Goal: Task Accomplishment & Management: Manage account settings

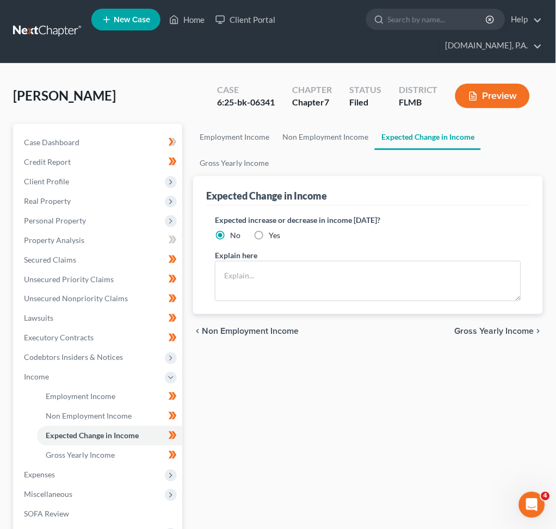
click at [40, 28] on link at bounding box center [48, 32] width 70 height 20
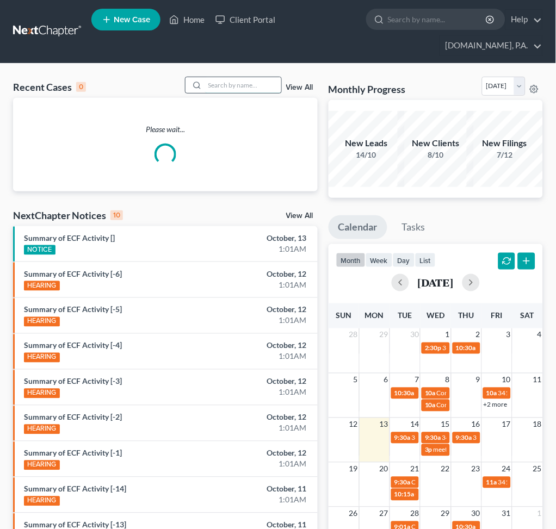
click at [216, 82] on input "search" at bounding box center [243, 85] width 76 height 16
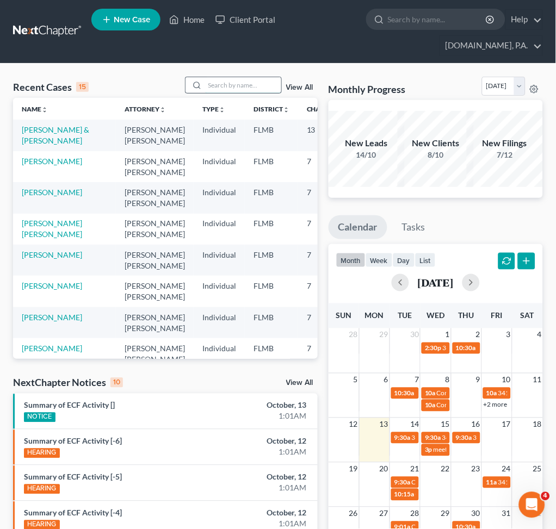
click at [246, 85] on input "search" at bounding box center [243, 85] width 76 height 16
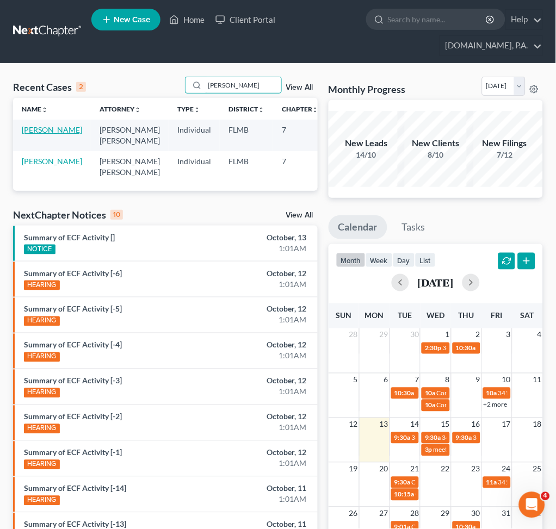
type input "pope"
click at [31, 134] on link "[PERSON_NAME]" at bounding box center [52, 129] width 60 height 9
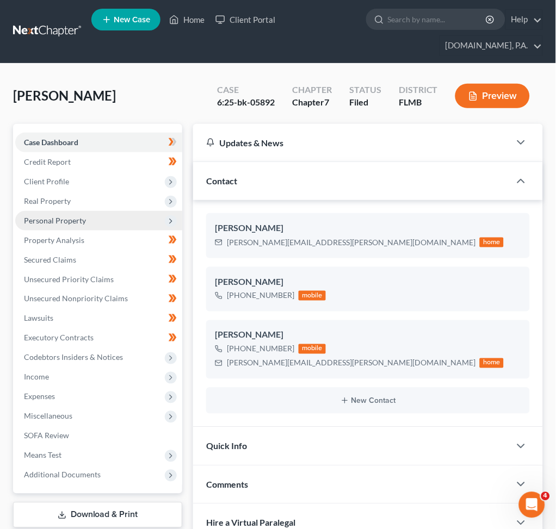
click at [71, 223] on span "Personal Property" at bounding box center [55, 220] width 62 height 9
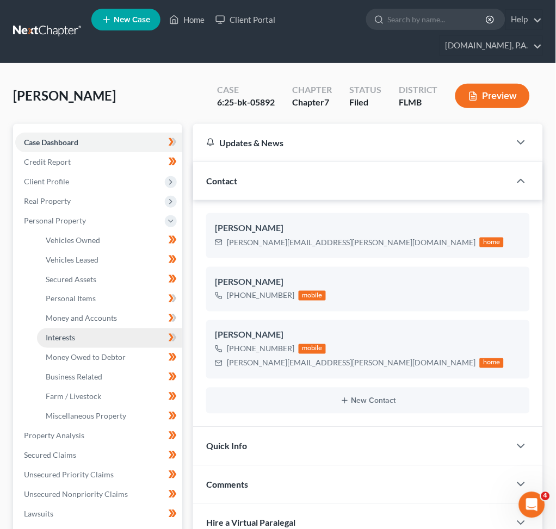
click at [74, 339] on span "Interests" at bounding box center [60, 337] width 29 height 9
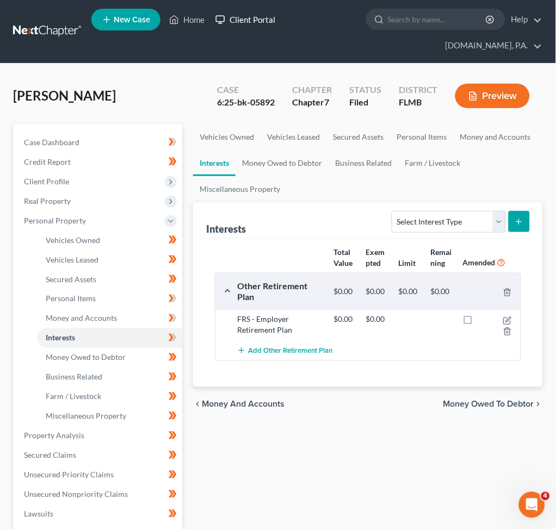
click at [250, 22] on link "Client Portal" at bounding box center [245, 20] width 71 height 20
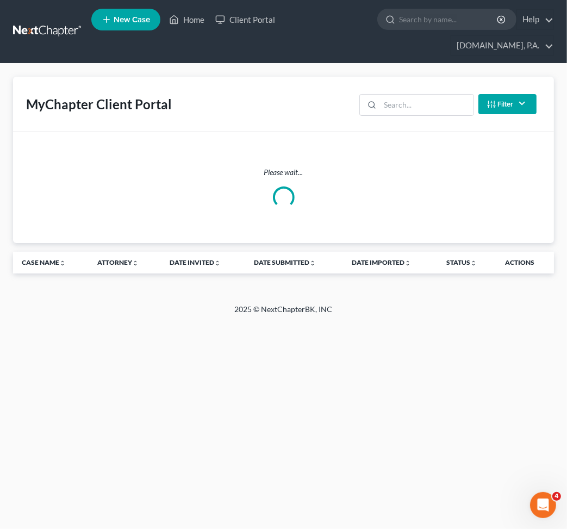
click at [403, 85] on div "MyChapter Client Portal Filter Status Filter... Invited In Progress Ready To Re…" at bounding box center [283, 104] width 541 height 55
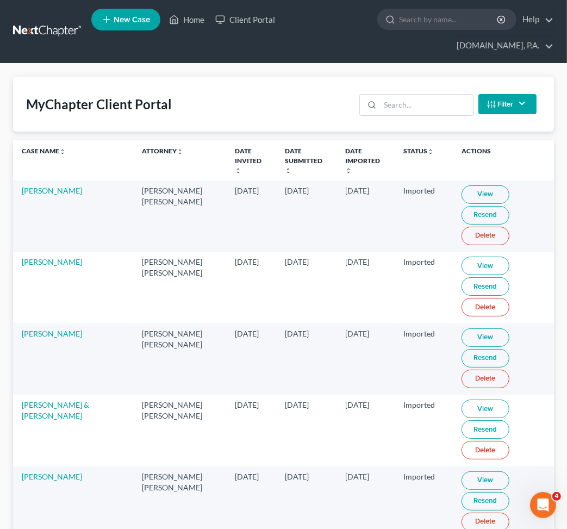
click at [398, 86] on div "MyChapter Client Portal Filter Status Filter... Invited In Progress Ready To Re…" at bounding box center [283, 104] width 541 height 55
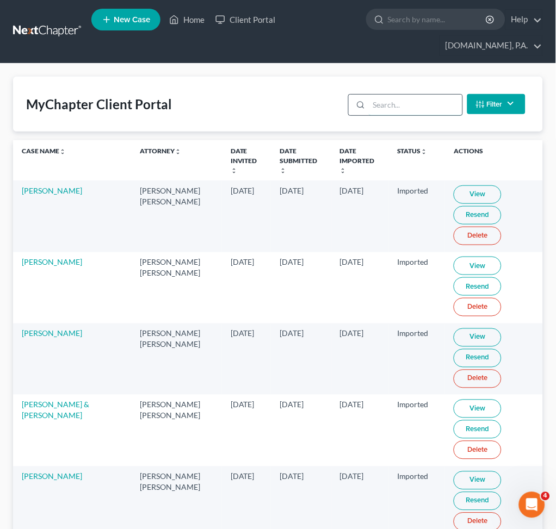
click at [389, 98] on input "search" at bounding box center [415, 105] width 93 height 21
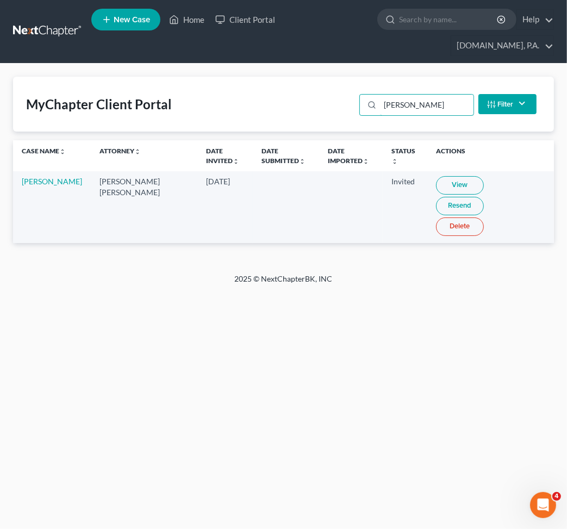
type input "owens"
drag, startPoint x: 385, startPoint y: 240, endPoint x: 407, endPoint y: 247, distance: 22.2
click at [388, 273] on div "2025 © NextChapterBK, INC" at bounding box center [284, 283] width 522 height 20
click at [319, 183] on td at bounding box center [351, 206] width 64 height 71
click at [503, 315] on div "Home New Case Client Portal Fresh-Start.Law, P.A. jay@fresh-start.law My Accoun…" at bounding box center [283, 264] width 567 height 529
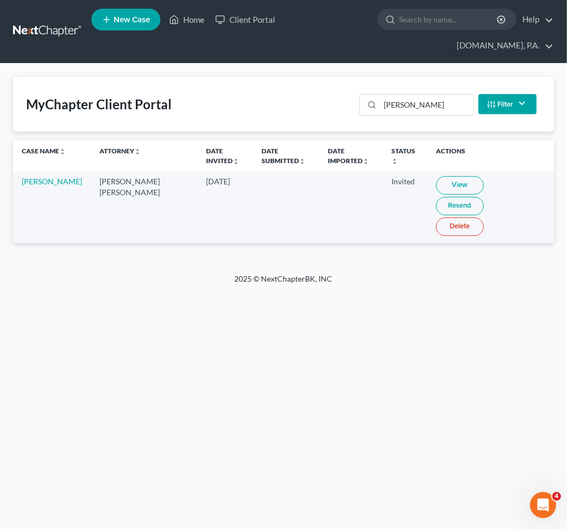
click at [484, 197] on link "Resend" at bounding box center [460, 206] width 48 height 18
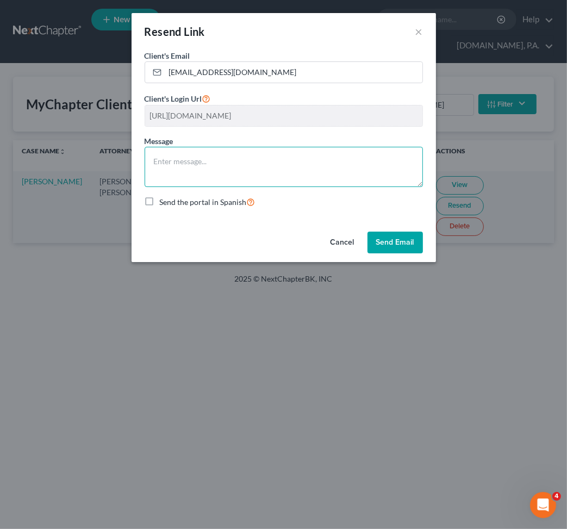
click at [311, 173] on textarea at bounding box center [284, 167] width 278 height 40
paste textarea "Dear [Client Name], I wanted to provide a quick update on the documents we stil…"
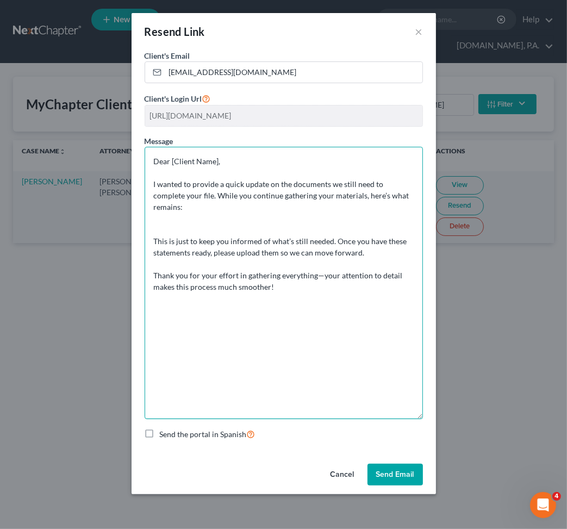
drag, startPoint x: 416, startPoint y: 180, endPoint x: 437, endPoint y: 413, distance: 233.0
click at [437, 413] on div "Resend Link × Client's Email * trendsetterjdvlogs@gmail.com Client's Login Url …" at bounding box center [283, 264] width 567 height 529
drag, startPoint x: 175, startPoint y: 158, endPoint x: 205, endPoint y: 159, distance: 30.4
click at [192, 159] on textarea "Dear [Client Name], I wanted to provide a quick update on the documents we stil…" at bounding box center [284, 283] width 278 height 272
drag, startPoint x: 218, startPoint y: 159, endPoint x: 172, endPoint y: 159, distance: 45.7
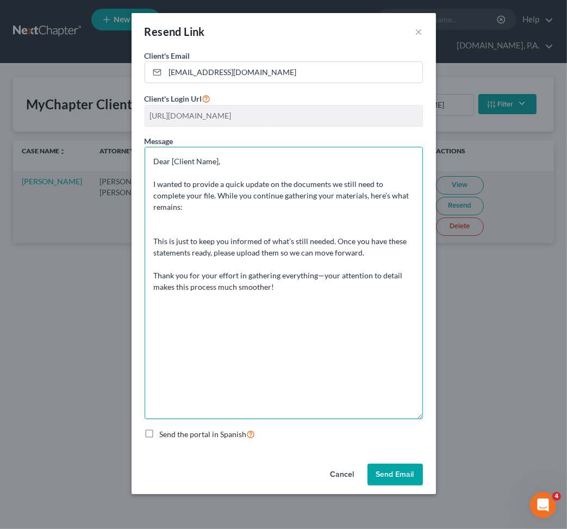
click at [172, 159] on textarea "Dear [Client Name], I wanted to provide a quick update on the documents we stil…" at bounding box center [284, 283] width 278 height 272
click at [235, 242] on textarea "Dear Mr. & Mrs. Owens, I wanted to provide a quick update on the documents we s…" at bounding box center [284, 283] width 278 height 272
click at [204, 211] on textarea "Dear Mr. & Mrs. Owens, I wanted to provide a quick update on the documents we s…" at bounding box center [284, 283] width 278 height 272
click at [157, 209] on textarea "Dear Mr. & Mrs. Owens, I wanted to provide a quick update on the documents we s…" at bounding box center [284, 283] width 278 height 272
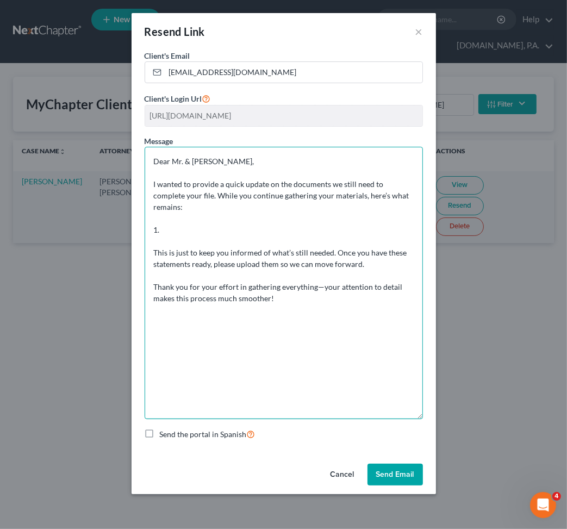
paste textarea "Proof of Social Security Number for Ms. McKinnon"
click at [345, 222] on textarea "Dear Mr. & Mrs. Owens, I wanted to provide a quick update on the documents we s…" at bounding box center [284, 283] width 278 height 272
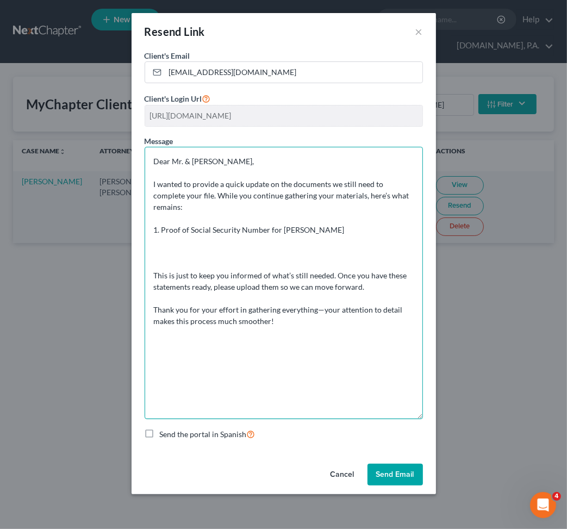
paste textarea "Last 6 months of Pay Stubs or Profit & Loss Statement (for business owners)"
click at [155, 244] on textarea "Dear Mr. & Mrs. Owens, I wanted to provide a quick update on the documents we s…" at bounding box center [284, 283] width 278 height 272
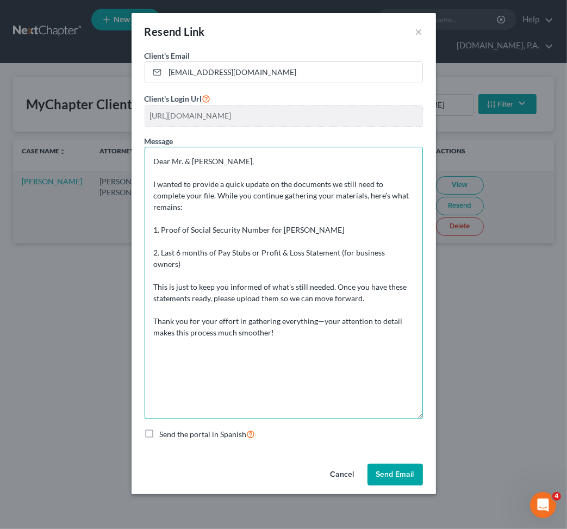
click at [412, 239] on textarea "Dear Mr. & Mrs. Owens, I wanted to provide a quick update on the documents we s…" at bounding box center [284, 283] width 278 height 272
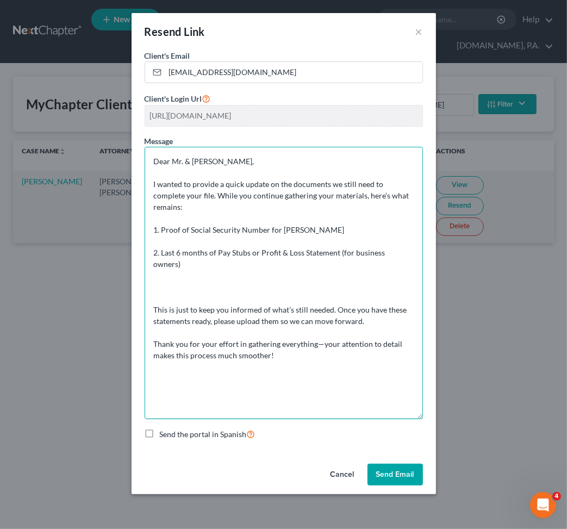
paste textarea "Last 6 months of all Bank Statements (Including Cash App, Chime, Apple Pay, Ven…"
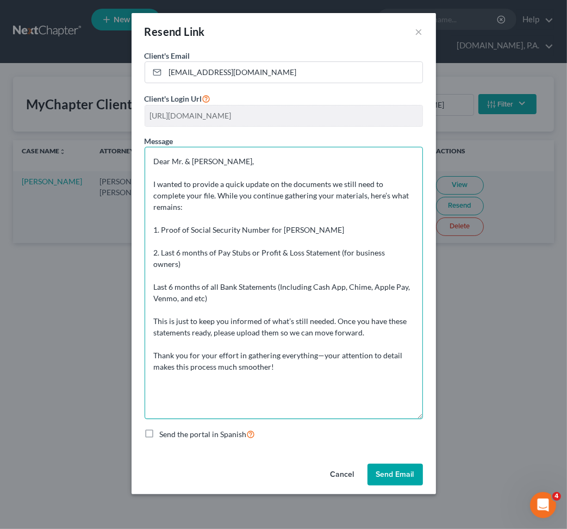
click at [153, 260] on textarea "Dear Mr. & Mrs. Owens, I wanted to provide a quick update on the documents we s…" at bounding box center [284, 283] width 278 height 272
click at [166, 284] on textarea "Dear Mr. & Mrs. Owens, I wanted to provide a quick update on the documents we s…" at bounding box center [284, 283] width 278 height 272
drag, startPoint x: 152, startPoint y: 289, endPoint x: 204, endPoint y: 290, distance: 51.7
click at [153, 289] on textarea "Dear Mr. & Mrs. Owens, I wanted to provide a quick update on the documents we s…" at bounding box center [284, 283] width 278 height 272
click at [359, 286] on textarea "Dear Mr. & Mrs. Owens, I wanted to provide a quick update on the documents we s…" at bounding box center [284, 283] width 278 height 272
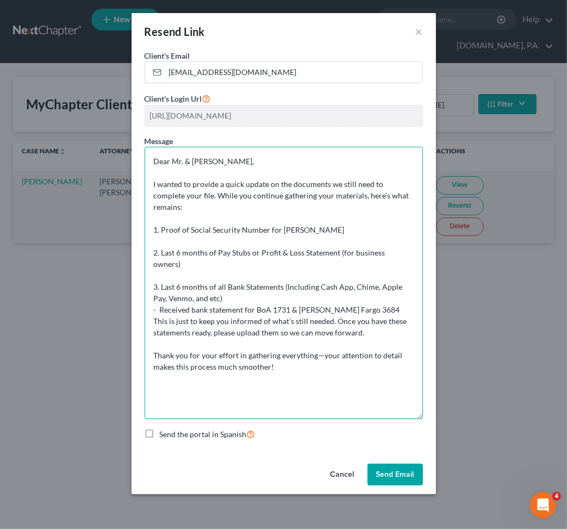
click at [159, 285] on textarea "Dear Mr. & Mrs. Owens, I wanted to provide a quick update on the documents we s…" at bounding box center [284, 283] width 278 height 272
click at [372, 287] on textarea "Dear Mr. & Mrs. Owens, I wanted to provide a quick update on the documents we s…" at bounding box center [284, 283] width 278 height 272
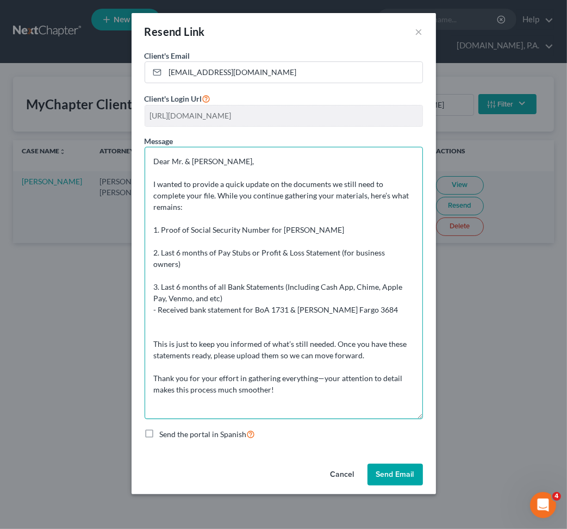
click at [158, 308] on textarea "Dear Mr. & Mrs. Owens, I wanted to provide a quick update on the documents we s…" at bounding box center [284, 283] width 278 height 272
paste textarea "2022 Tax Returns/Transcripts for Mr. Owens"
click at [180, 308] on textarea "Dear Mr. & Mrs. Owens, I wanted to provide a quick update on the documents we s…" at bounding box center [284, 283] width 278 height 272
click at [249, 308] on textarea "Dear Mr. & Mrs. Owens, I wanted to provide a quick update on the documents we s…" at bounding box center [284, 283] width 278 height 272
click at [377, 314] on textarea "Dear Mr. & Mrs. Owens, I wanted to provide a quick update on the documents we s…" at bounding box center [284, 283] width 278 height 272
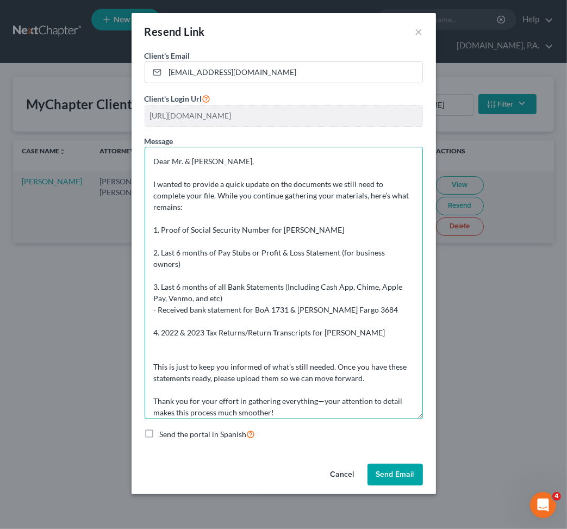
click at [180, 331] on textarea "Dear Mr. & Mrs. Owens, I wanted to provide a quick update on the documents we s…" at bounding box center [284, 283] width 278 height 272
paste textarea "Registration and/or Title for any Vehicle 401k, IRA, ROTH IRA, Stock/Brokerage,…"
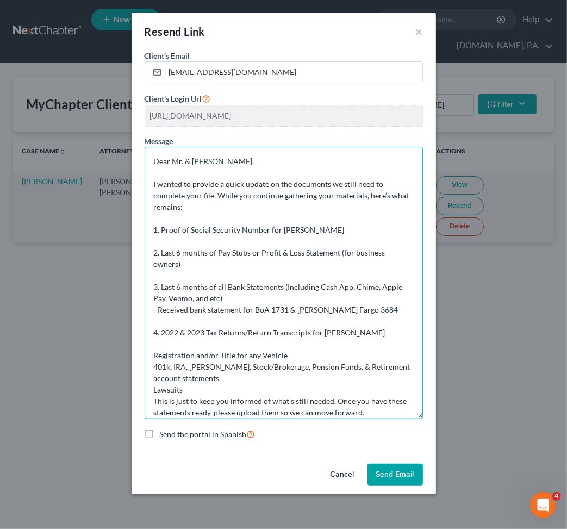
scroll to position [41, 0]
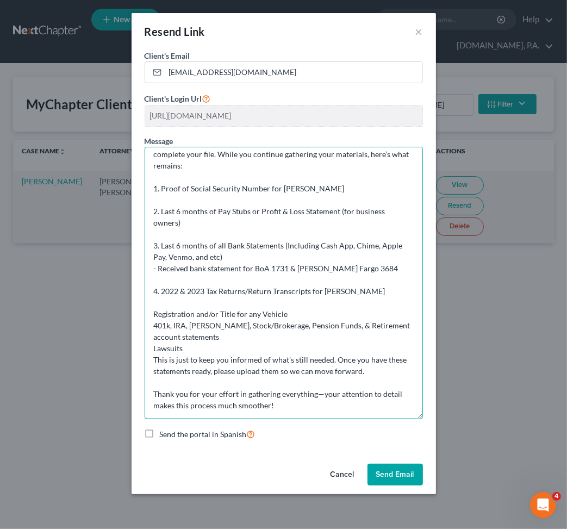
click at [153, 314] on textarea "Dear Mr. & Mrs. Owens, I wanted to provide a quick update on the documents we s…" at bounding box center [284, 283] width 278 height 272
click at [264, 311] on textarea "Dear Mr. & Mrs. Owens, I wanted to provide a quick update on the documents we s…" at bounding box center [284, 283] width 278 height 272
click at [266, 311] on textarea "Dear Mr. & Mrs. Owens, I wanted to provide a quick update on the documents we s…" at bounding box center [284, 283] width 278 height 272
click at [300, 313] on textarea "Dear Mr. & Mrs. Owens, I wanted to provide a quick update on the documents we s…" at bounding box center [284, 283] width 278 height 272
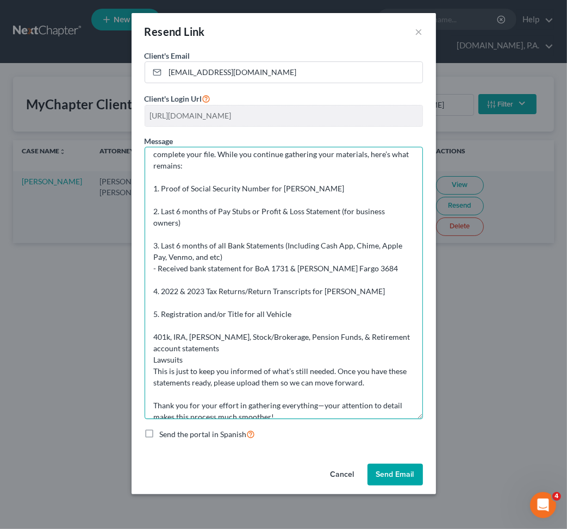
drag, startPoint x: 151, startPoint y: 340, endPoint x: 192, endPoint y: 340, distance: 40.8
click at [151, 339] on textarea "Dear Mr. & Mrs. Owens, I wanted to provide a quick update on the documents we s…" at bounding box center [284, 283] width 278 height 272
click at [253, 346] on textarea "Dear Mr. & Mrs. Owens, I wanted to provide a quick update on the documents we s…" at bounding box center [284, 283] width 278 height 272
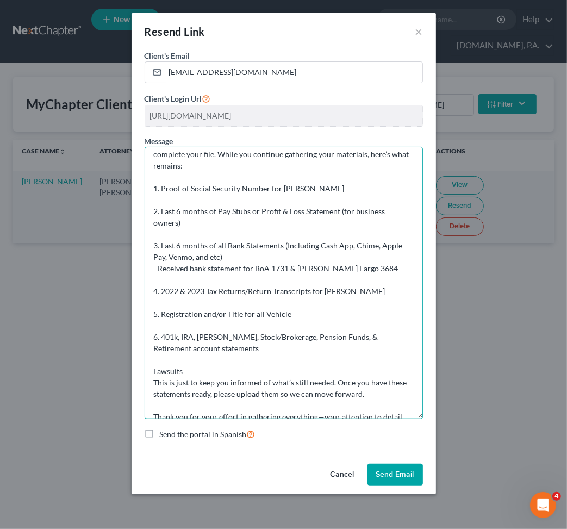
click at [155, 372] on textarea "Dear Mr. & Mrs. Owens, I wanted to provide a quick update on the documents we s…" at bounding box center [284, 283] width 278 height 272
click at [211, 364] on textarea "Dear Mr. & Mrs. Owens, I wanted to provide a quick update on the documents we s…" at bounding box center [284, 283] width 278 height 272
click at [232, 370] on textarea "Dear Mr. & Mrs. Owens, I wanted to provide a quick update on the documents we s…" at bounding box center [284, 283] width 278 height 272
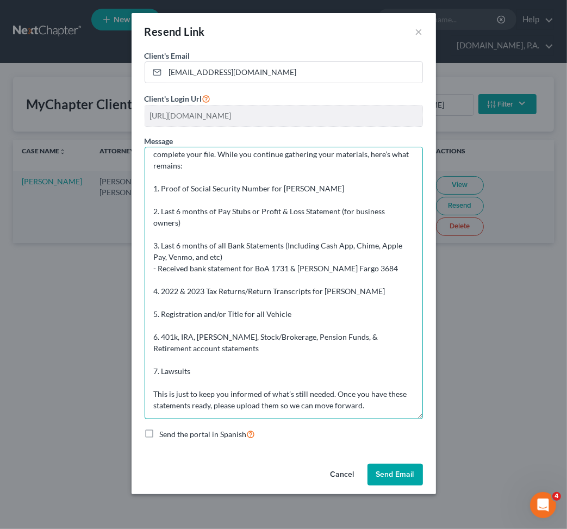
click at [242, 357] on textarea "Dear Mr. & Mrs. Owens, I wanted to provide a quick update on the documents we s…" at bounding box center [284, 283] width 278 height 272
click at [190, 356] on textarea "Dear Mr. & Mrs. Owens, I wanted to provide a quick update on the documents we s…" at bounding box center [284, 283] width 278 height 272
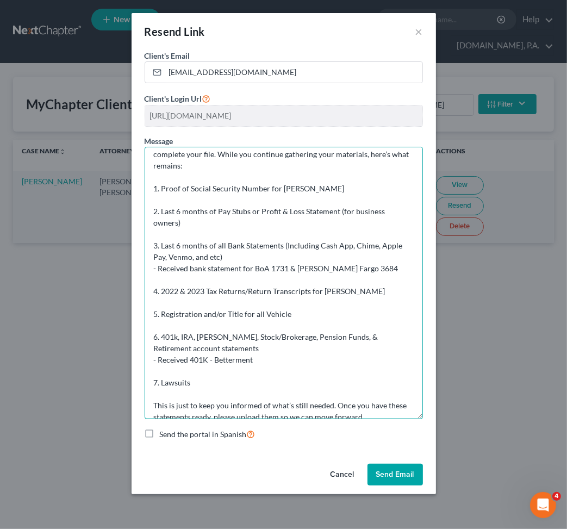
drag, startPoint x: 214, startPoint y: 391, endPoint x: 226, endPoint y: 391, distance: 12.0
click at [215, 391] on textarea "Dear Mr. & Mrs. Owens, I wanted to provide a quick update on the documents we s…" at bounding box center [284, 283] width 278 height 272
click at [154, 392] on textarea "Dear Mr. & Mrs. Owens, I wanted to provide a quick update on the documents we s…" at bounding box center [284, 283] width 278 height 272
click at [205, 382] on textarea "Dear Mr. & Mrs. Owens, I wanted to provide a quick update on the documents we s…" at bounding box center [284, 283] width 278 height 272
paste textarea "- If you are being sued or have been sued, submit the first page of any lawsuit…"
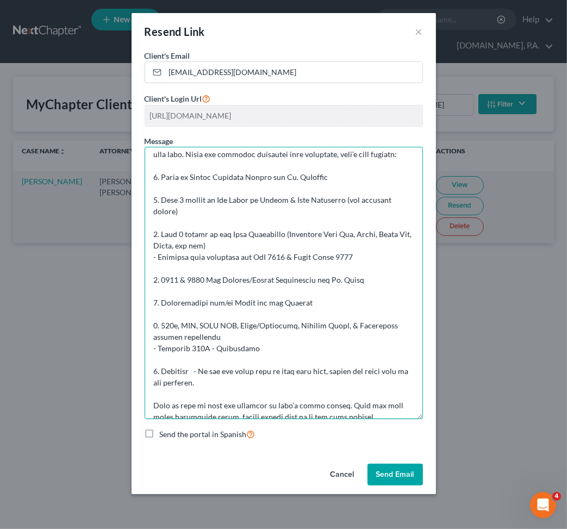
click at [197, 377] on textarea at bounding box center [284, 283] width 278 height 272
click at [194, 382] on textarea at bounding box center [284, 283] width 278 height 272
click at [279, 404] on textarea at bounding box center [284, 283] width 278 height 272
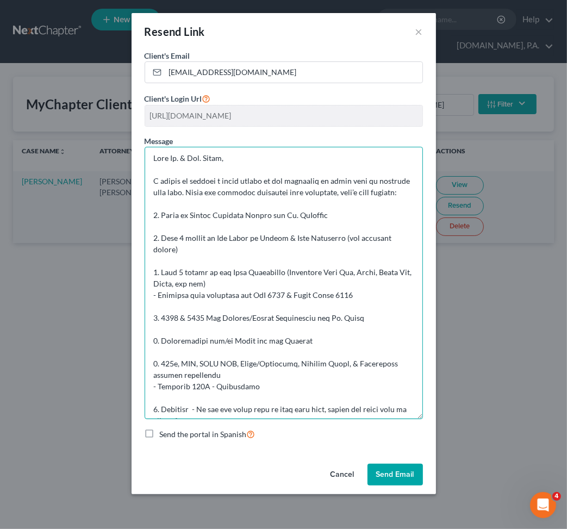
scroll to position [0, 0]
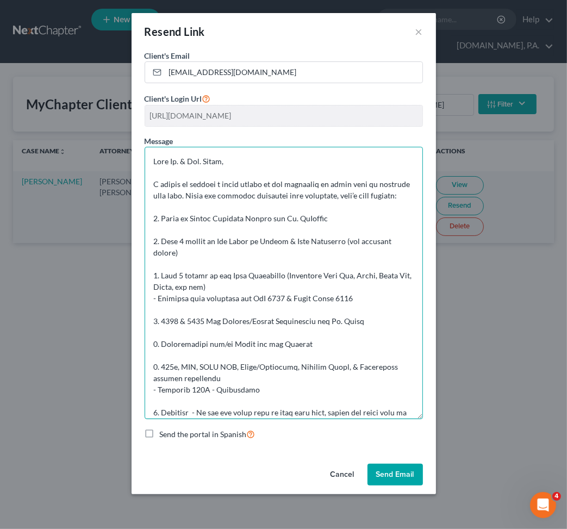
drag, startPoint x: 302, startPoint y: 410, endPoint x: 152, endPoint y: 158, distance: 293.0
click at [149, 157] on textarea at bounding box center [284, 283] width 278 height 272
click at [257, 317] on textarea at bounding box center [284, 283] width 278 height 272
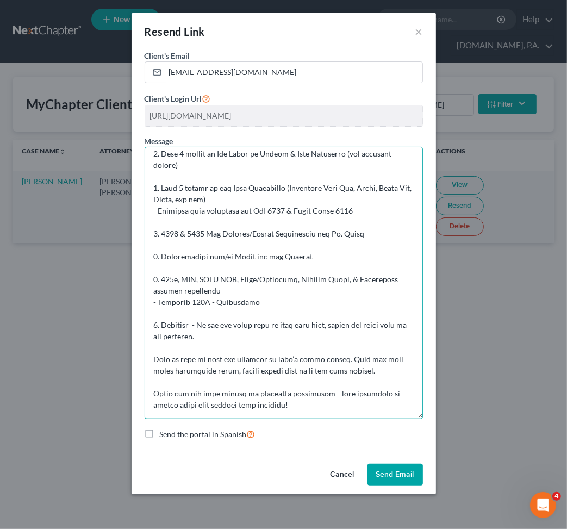
scroll to position [98, 0]
type textarea "Dear Mr. & Mrs. Owens, I wanted to provide a quick update on the documents we s…"
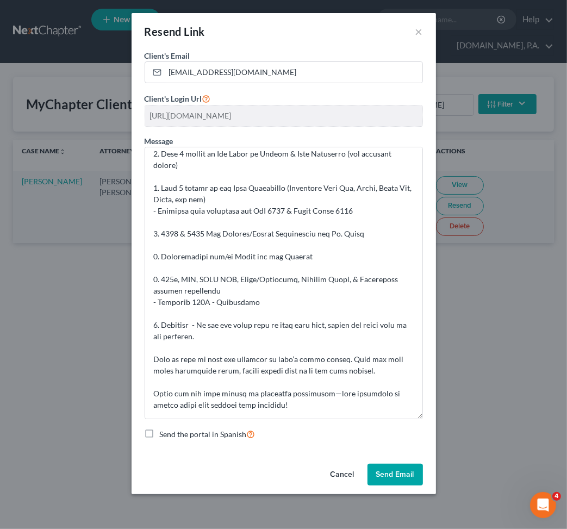
click at [389, 473] on button "Send Email" at bounding box center [394, 475] width 55 height 22
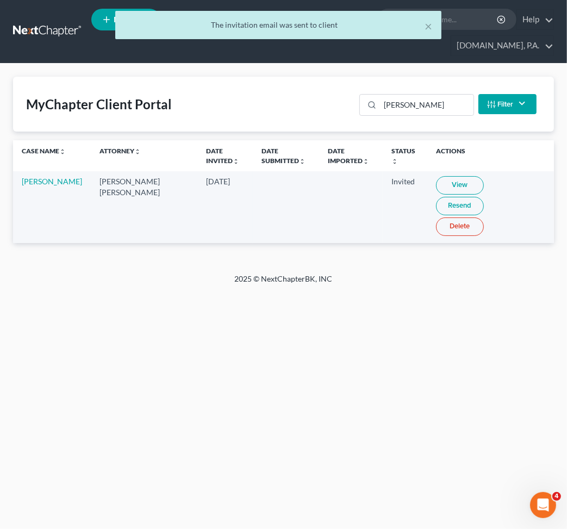
drag, startPoint x: 398, startPoint y: 434, endPoint x: 320, endPoint y: 409, distance: 81.7
click at [398, 433] on div "Home New Case Client Portal Fresh-Start.Law, P.A. jay@fresh-start.law My Accoun…" at bounding box center [283, 264] width 567 height 529
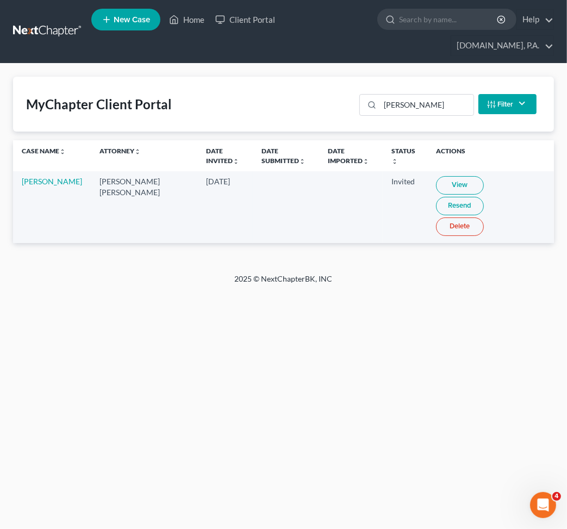
drag, startPoint x: 42, startPoint y: 15, endPoint x: 49, endPoint y: 16, distance: 6.6
click at [42, 22] on link at bounding box center [48, 32] width 70 height 20
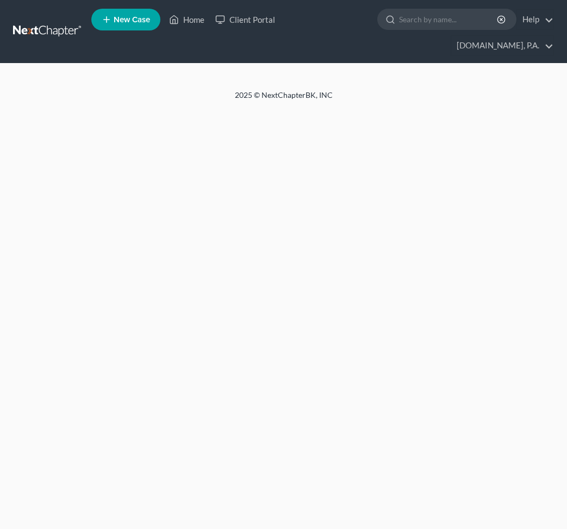
select select "4"
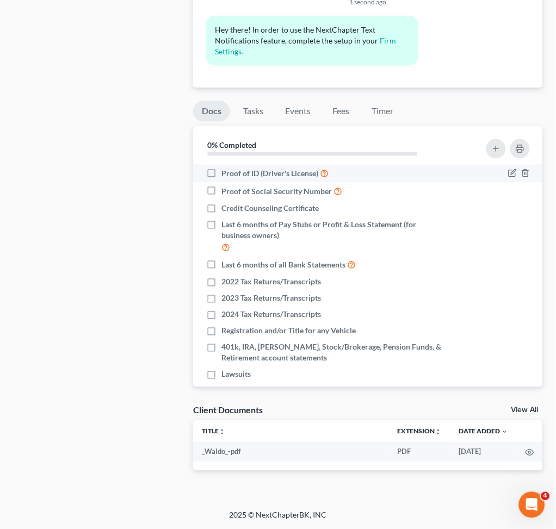
click at [221, 174] on label "Proof of ID (Driver's License)" at bounding box center [274, 173] width 107 height 13
click at [226, 174] on input "Proof of ID (Driver's License)" at bounding box center [229, 170] width 7 height 7
checkbox input "true"
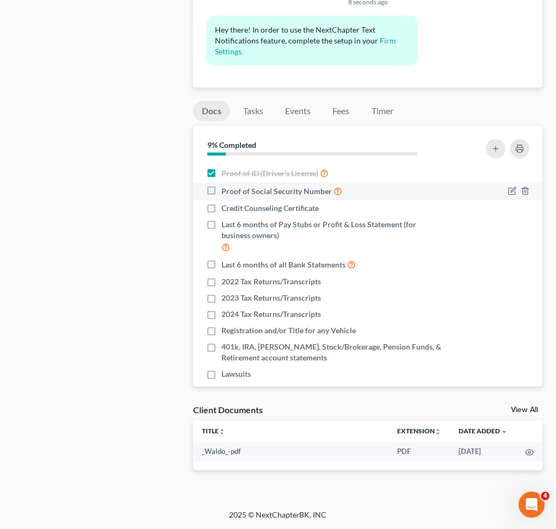
click at [221, 194] on label "Proof of Social Security Number" at bounding box center [281, 191] width 121 height 13
click at [226, 192] on input "Proof of Social Security Number" at bounding box center [229, 188] width 7 height 7
click at [221, 191] on label "Proof of Social Security Number" at bounding box center [281, 191] width 121 height 13
click at [226, 191] on input "Proof of Social Security Number" at bounding box center [229, 188] width 7 height 7
checkbox input "false"
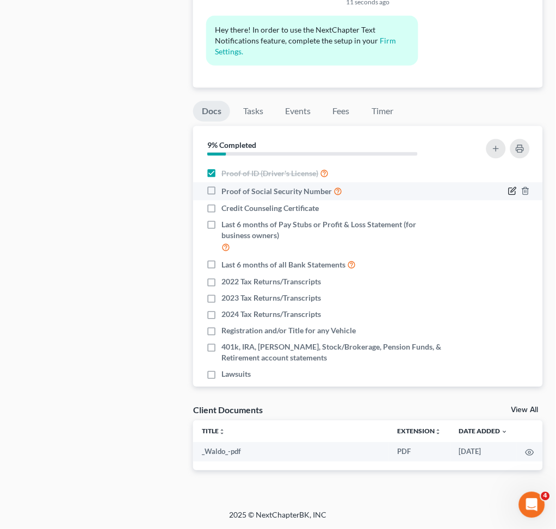
click at [508, 193] on icon "button" at bounding box center [512, 191] width 9 height 9
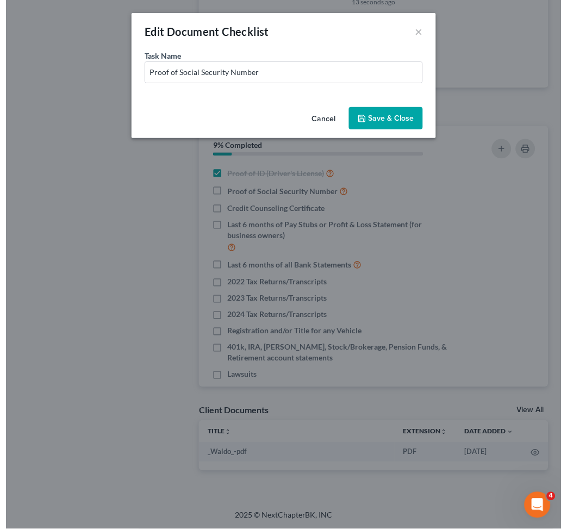
scroll to position [790, 0]
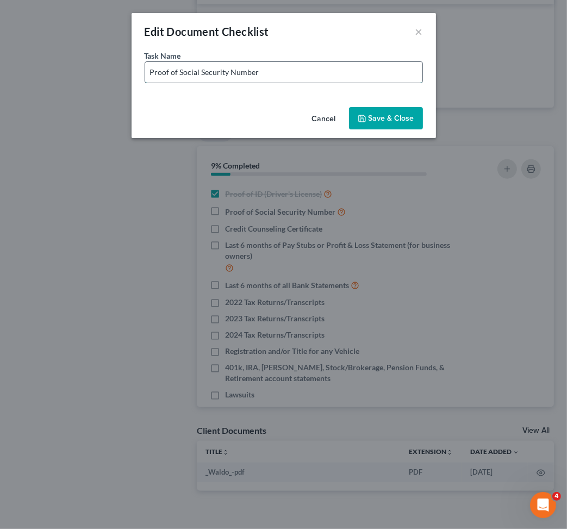
click at [315, 78] on input "Proof of Social Security Number" at bounding box center [283, 72] width 277 height 21
type input "Proof of Social Security Number for Ms. McKinnon"
click at [370, 114] on button "Save & Close" at bounding box center [386, 118] width 74 height 23
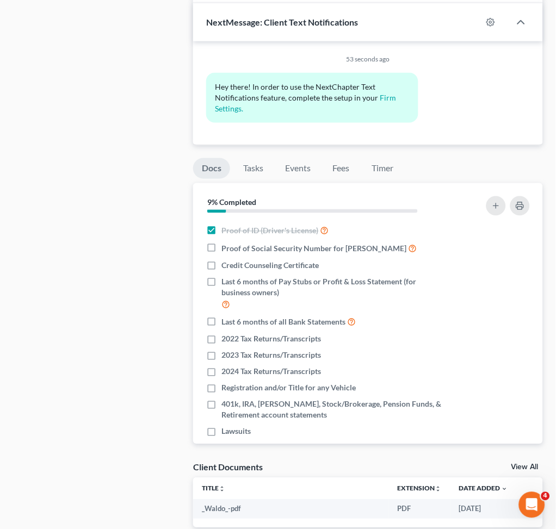
scroll to position [665, 0]
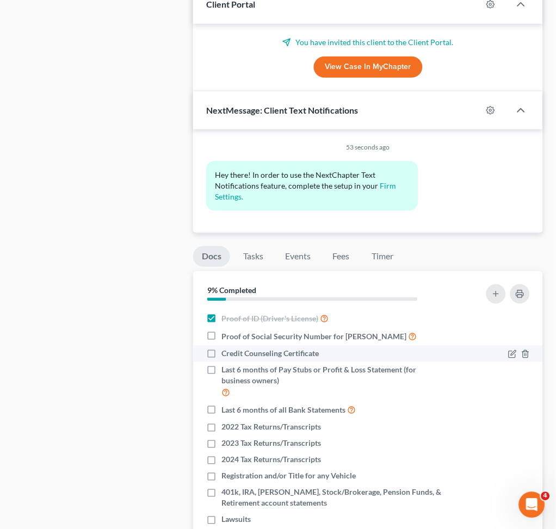
drag, startPoint x: 211, startPoint y: 350, endPoint x: 221, endPoint y: 358, distance: 13.5
click at [221, 350] on label "Credit Counseling Certificate" at bounding box center [269, 353] width 97 height 11
click at [226, 350] on input "Credit Counseling Certificate" at bounding box center [229, 351] width 7 height 7
checkbox input "true"
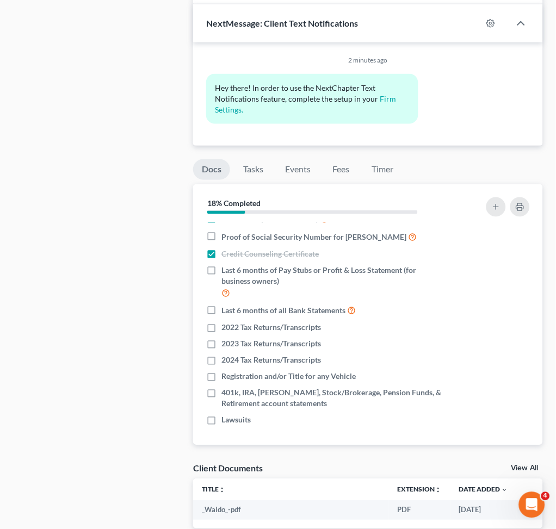
scroll to position [811, 0]
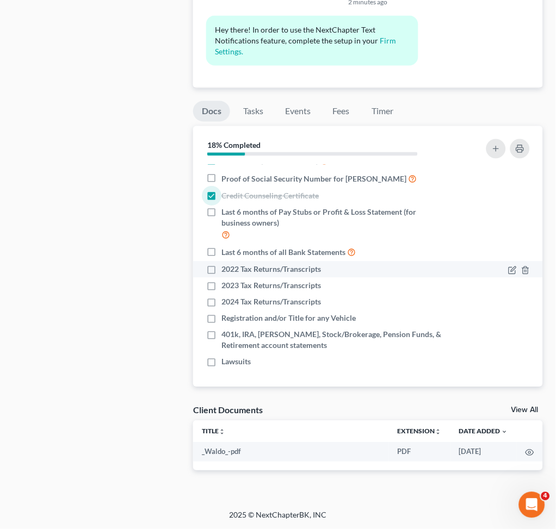
click at [221, 270] on label "2022 Tax Returns/Transcripts" at bounding box center [270, 269] width 99 height 11
click at [226, 270] on input "2022 Tax Returns/Transcripts" at bounding box center [229, 267] width 7 height 7
click at [221, 269] on label "2022 Tax Returns/Transcripts" at bounding box center [270, 269] width 99 height 11
click at [226, 269] on input "2022 Tax Returns/Transcripts" at bounding box center [229, 267] width 7 height 7
checkbox input "false"
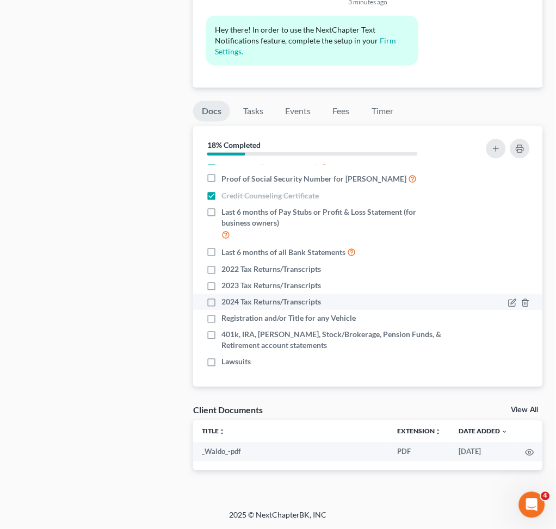
click at [221, 301] on label "2024 Tax Returns/Transcripts" at bounding box center [270, 302] width 99 height 11
click at [226, 301] on input "2024 Tax Returns/Transcripts" at bounding box center [229, 300] width 7 height 7
checkbox input "true"
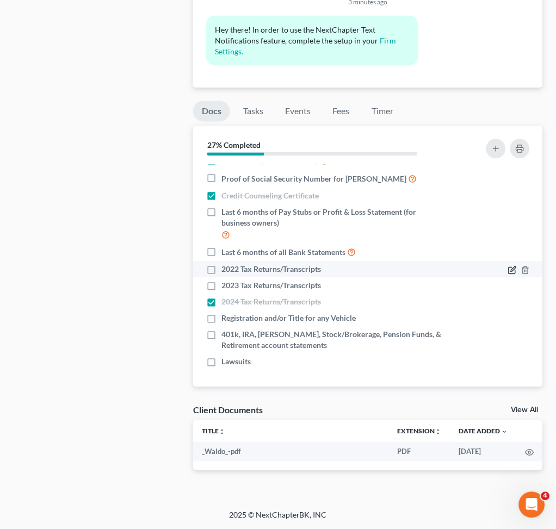
click at [508, 269] on icon "button" at bounding box center [512, 270] width 9 height 9
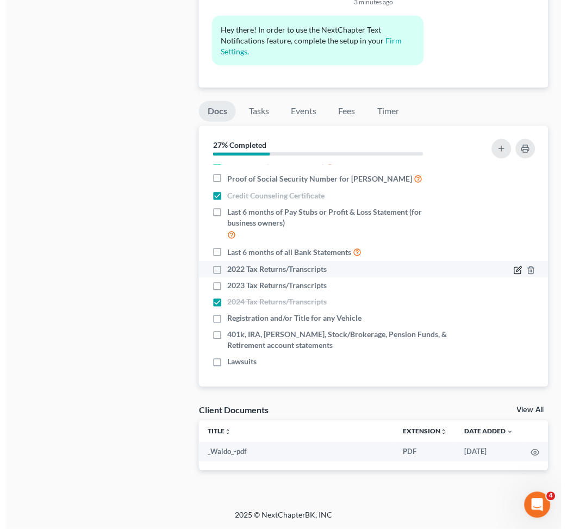
scroll to position [790, 0]
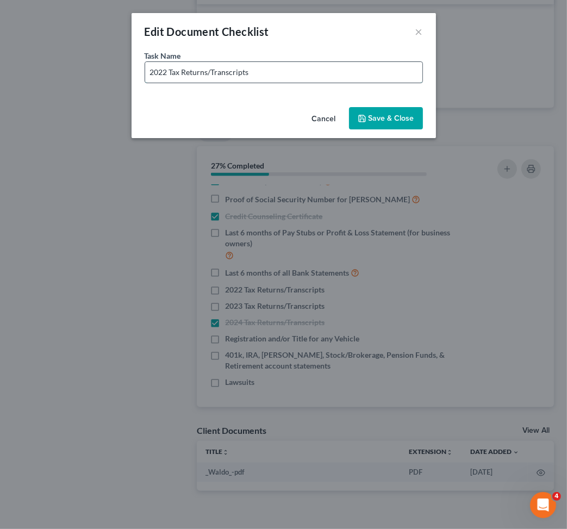
drag, startPoint x: 290, startPoint y: 80, endPoint x: 301, endPoint y: 77, distance: 11.9
click at [290, 80] on input "2022 Tax Returns/Transcripts" at bounding box center [283, 72] width 277 height 21
type input "2022 Tax Returns/Transcripts for Mr. Owens"
click at [376, 119] on button "Save & Close" at bounding box center [386, 118] width 74 height 23
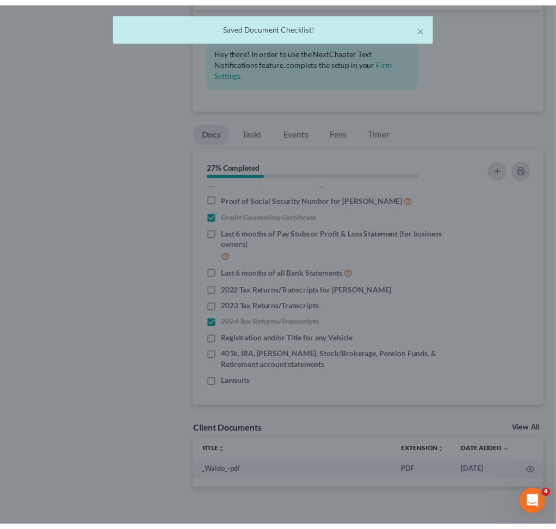
scroll to position [811, 0]
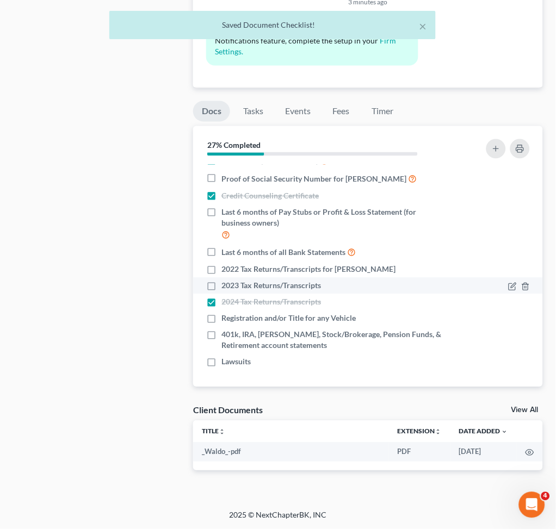
click at [503, 291] on li "2023 Tax Returns/Transcripts" at bounding box center [368, 286] width 350 height 16
click at [508, 290] on icon "button" at bounding box center [511, 287] width 7 height 7
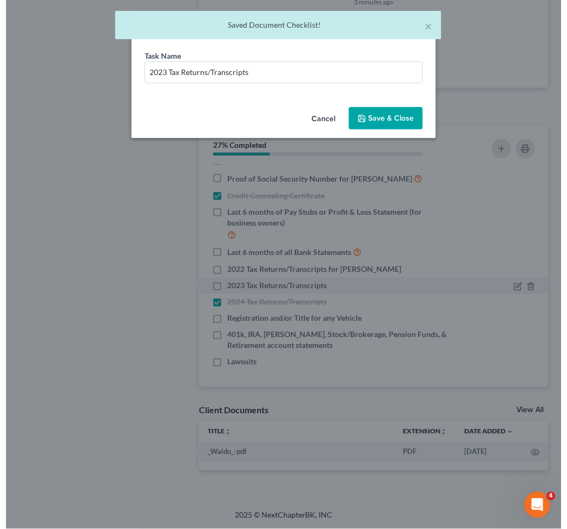
scroll to position [790, 0]
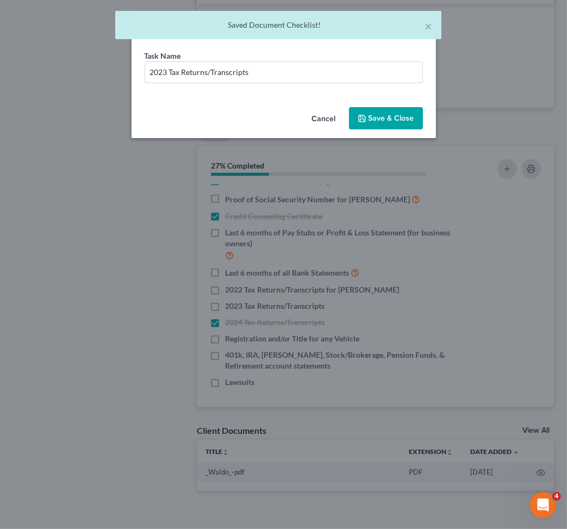
click at [316, 64] on input "2023 Tax Returns/Transcripts" at bounding box center [283, 72] width 277 height 21
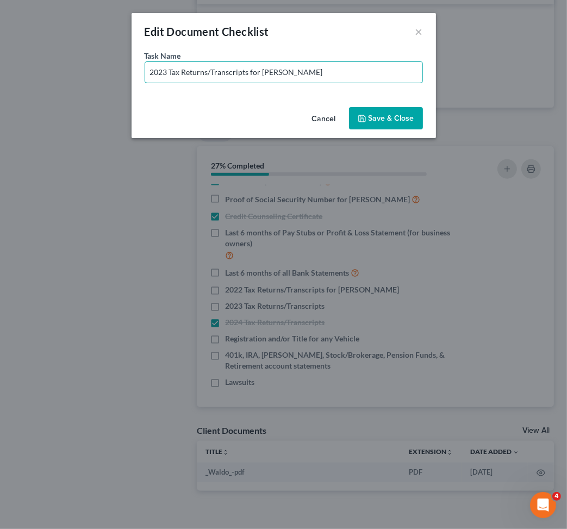
type input "2023 Tax Returns/Transcripts for Mr. Owens"
click at [371, 117] on button "Save & Close" at bounding box center [386, 118] width 74 height 23
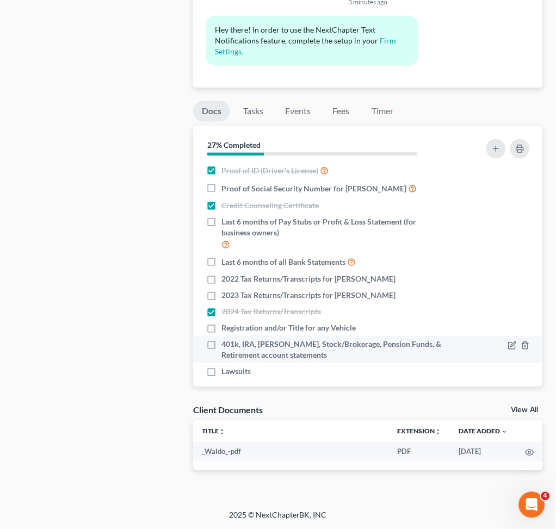
scroll to position [0, 0]
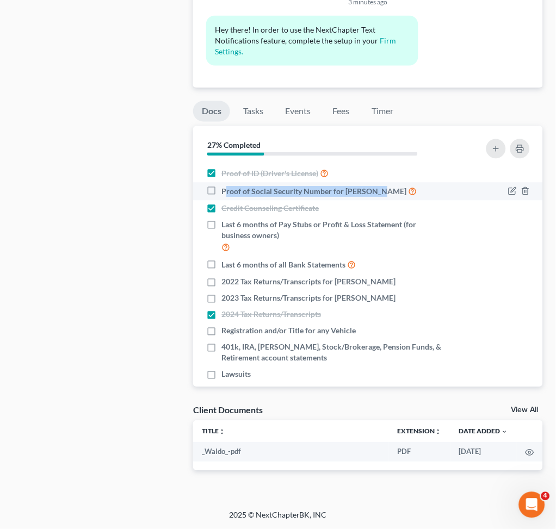
drag, startPoint x: 225, startPoint y: 189, endPoint x: 377, endPoint y: 193, distance: 152.8
click at [377, 193] on span "Proof of Social Security Number for Ms. McKinnon" at bounding box center [313, 191] width 185 height 11
drag, startPoint x: 390, startPoint y: 193, endPoint x: 224, endPoint y: 185, distance: 166.0
click at [224, 185] on label "Proof of Social Security Number for Ms. McKinnon" at bounding box center [318, 191] width 195 height 13
copy span "Proof of Social Security Number for Ms. McKinnon"
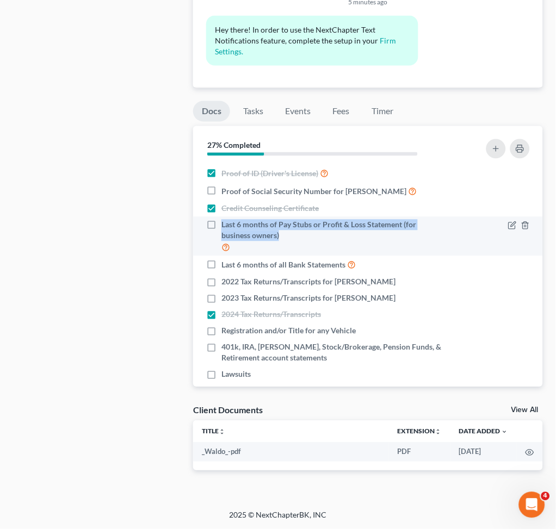
drag, startPoint x: 221, startPoint y: 222, endPoint x: 298, endPoint y: 237, distance: 78.6
click at [298, 237] on div "Last 6 months of Pay Stubs or Profit & Loss Statement (for business owners)" at bounding box center [326, 237] width 240 height 34
copy span "Last 6 months of Pay Stubs or Profit & Loss Statement (for business owners)"
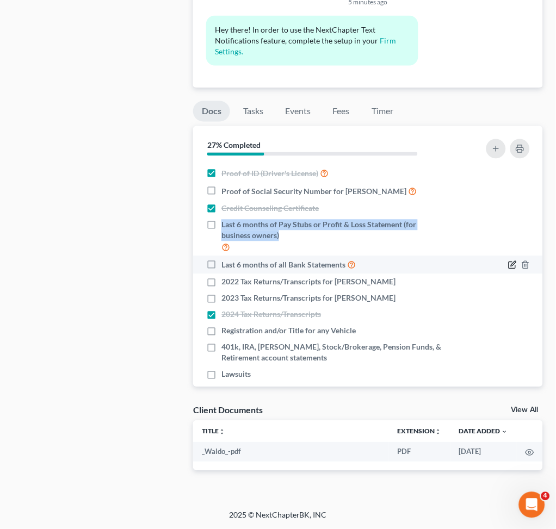
click at [508, 265] on icon "button" at bounding box center [512, 265] width 9 height 9
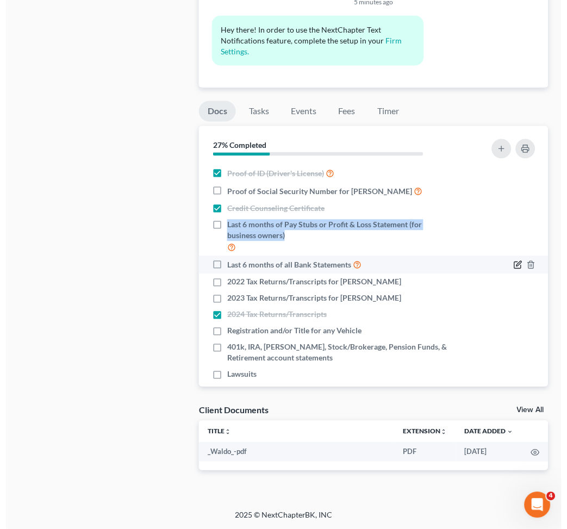
scroll to position [790, 0]
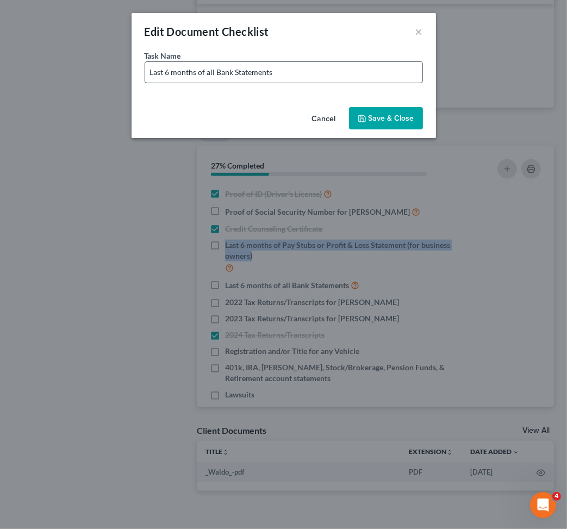
drag, startPoint x: 270, startPoint y: 66, endPoint x: 279, endPoint y: 70, distance: 10.5
click at [271, 66] on input "Last 6 months of all Bank Statements" at bounding box center [283, 72] width 277 height 21
drag, startPoint x: 288, startPoint y: 72, endPoint x: 295, endPoint y: 73, distance: 6.5
click at [288, 72] on input "Last 6 months of all Bank Statements" at bounding box center [283, 72] width 277 height 21
type input "Last 6 months of all Bank Statements (Including Cash App, Chime, Apple Pay, Ven…"
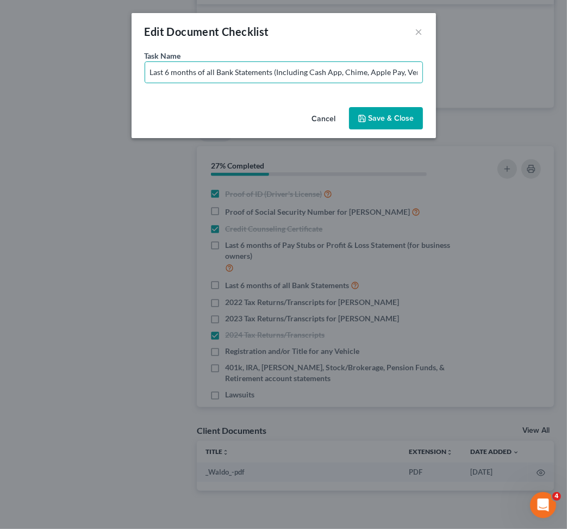
click at [392, 118] on button "Save & Close" at bounding box center [386, 118] width 74 height 23
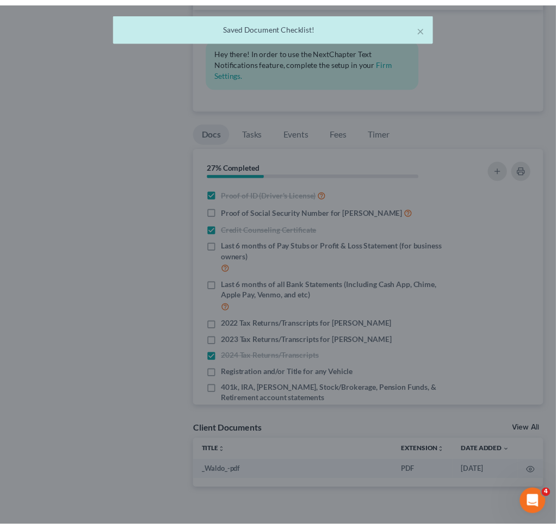
scroll to position [811, 0]
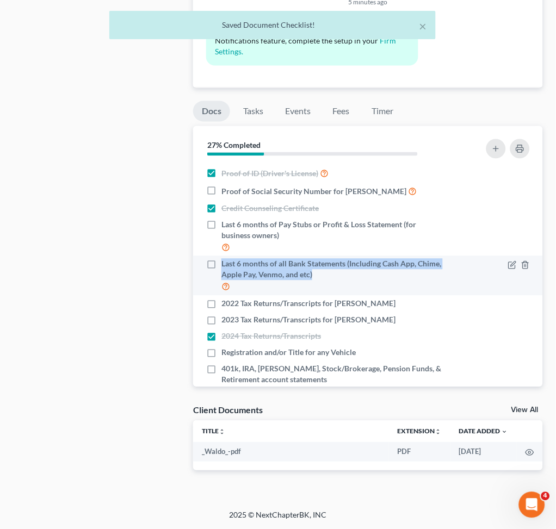
drag, startPoint x: 219, startPoint y: 261, endPoint x: 341, endPoint y: 279, distance: 124.1
click at [341, 279] on label "Last 6 months of all Bank Statements (Including Cash App, Chime, Apple Pay, Ven…" at bounding box center [333, 276] width 225 height 34
drag, startPoint x: 300, startPoint y: 270, endPoint x: 227, endPoint y: 277, distance: 72.6
click at [227, 277] on span "Last 6 months of all Bank Statements (Including Cash App, Chime, Apple Pay, Ven…" at bounding box center [333, 270] width 225 height 22
click at [227, 266] on input "Last 6 months of all Bank Statements (Including Cash App, Chime, Apple Pay, Ven…" at bounding box center [229, 262] width 7 height 7
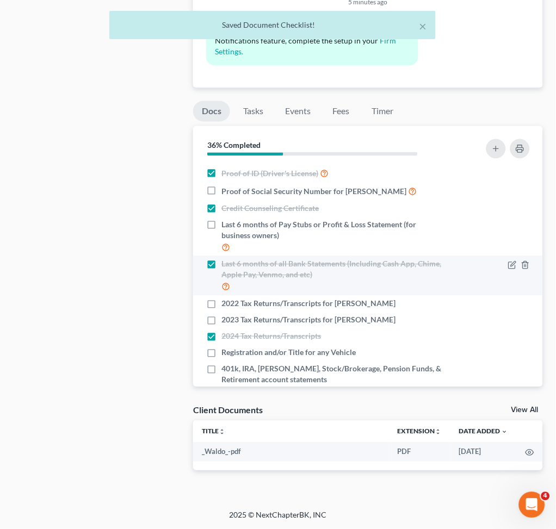
click at [221, 264] on label "Last 6 months of all Bank Statements (Including Cash App, Chime, Apple Pay, Ven…" at bounding box center [333, 276] width 225 height 34
click at [226, 264] on input "Last 6 months of all Bank Statements (Including Cash App, Chime, Apple Pay, Ven…" at bounding box center [229, 262] width 7 height 7
checkbox input "false"
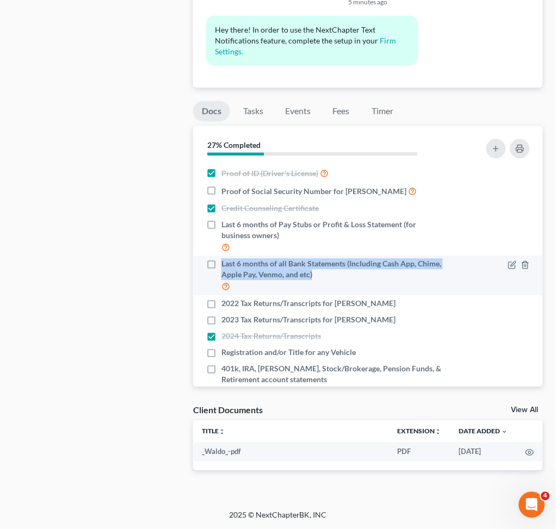
drag, startPoint x: 222, startPoint y: 263, endPoint x: 355, endPoint y: 280, distance: 133.7
click at [355, 280] on span "Last 6 months of all Bank Statements (Including Cash App, Chime, Apple Pay, Ven…" at bounding box center [333, 270] width 225 height 22
copy span "Last 6 months of all Bank Statements (Including Cash App, Chime, Apple Pay, Ven…"
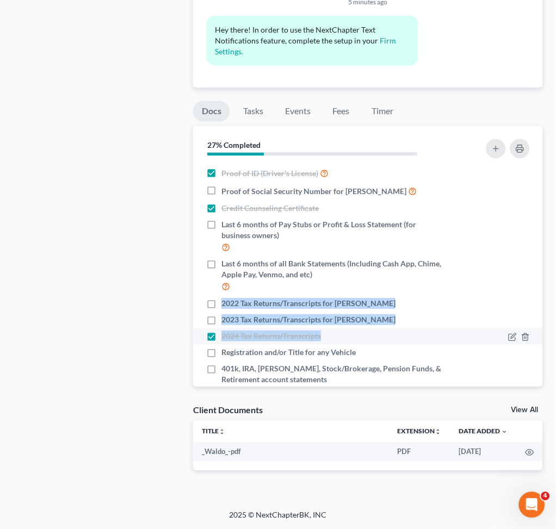
drag, startPoint x: 222, startPoint y: 301, endPoint x: 367, endPoint y: 328, distance: 147.8
click at [367, 328] on ul "Proof of ID (Driver's License) Proof of Social Security Number for Ms. McKinnon…" at bounding box center [368, 285] width 332 height 240
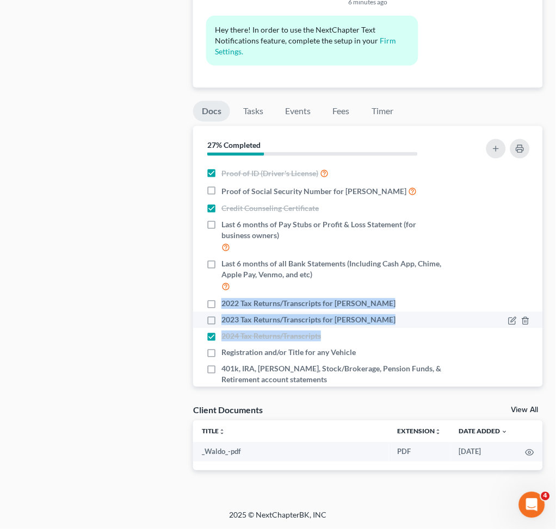
drag, startPoint x: 372, startPoint y: 321, endPoint x: 379, endPoint y: 320, distance: 7.2
click at [373, 320] on div "2023 Tax Returns/Transcripts for Mr. Owens" at bounding box center [326, 320] width 240 height 11
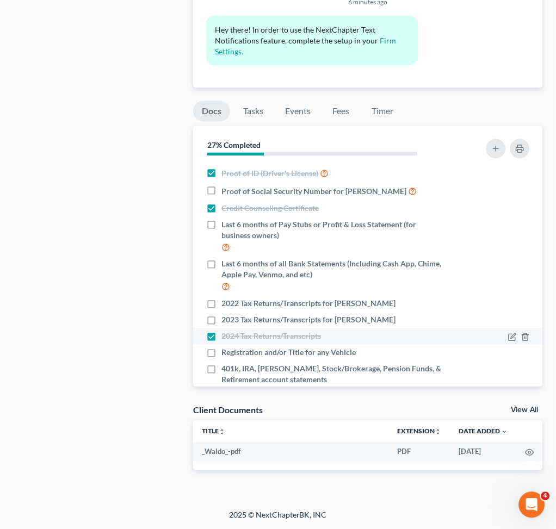
click at [221, 335] on label "2024 Tax Returns/Transcripts" at bounding box center [270, 336] width 99 height 11
click at [226, 335] on input "2024 Tax Returns/Transcripts" at bounding box center [229, 334] width 7 height 7
click at [221, 335] on label "2024 Tax Returns/Transcripts" at bounding box center [270, 336] width 99 height 11
click at [226, 335] on input "2024 Tax Returns/Transcripts" at bounding box center [229, 334] width 7 height 7
checkbox input "true"
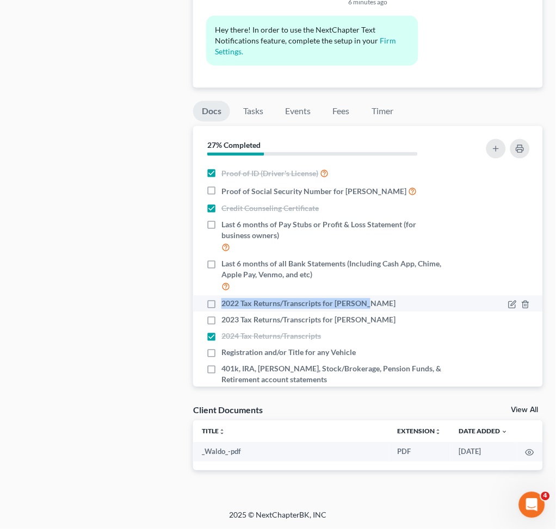
drag, startPoint x: 221, startPoint y: 301, endPoint x: 369, endPoint y: 307, distance: 148.0
click at [369, 307] on span "2022 Tax Returns/Transcripts for Mr. Owens" at bounding box center [308, 303] width 174 height 11
click at [233, 306] on input "2022 Tax Returns/Transcripts for Mr. Owens" at bounding box center [229, 301] width 7 height 7
click at [221, 304] on label "2022 Tax Returns/Transcripts for Mr. Owens" at bounding box center [308, 303] width 174 height 11
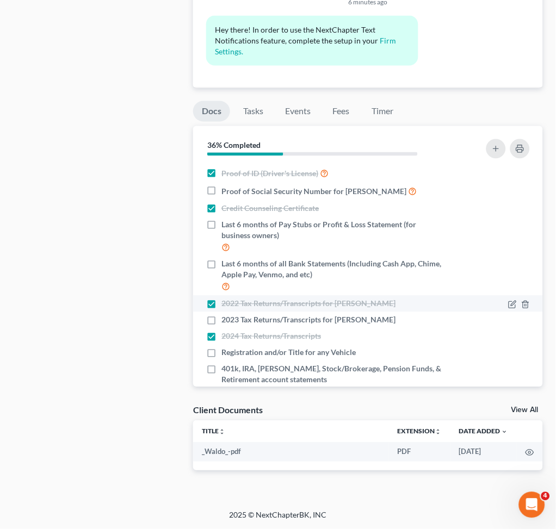
click at [226, 304] on input "2022 Tax Returns/Transcripts for Mr. Owens" at bounding box center [229, 301] width 7 height 7
checkbox input "false"
drag, startPoint x: 221, startPoint y: 303, endPoint x: 369, endPoint y: 299, distance: 147.9
click at [369, 299] on span "2022 Tax Returns/Transcripts for Mr. Owens" at bounding box center [308, 303] width 174 height 11
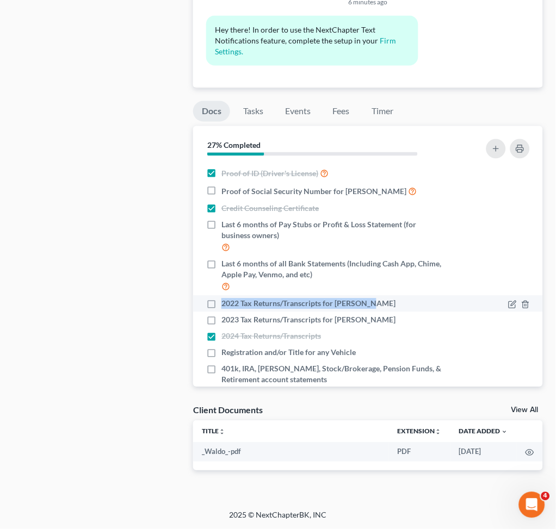
drag, startPoint x: 220, startPoint y: 303, endPoint x: 381, endPoint y: 302, distance: 160.9
click at [381, 302] on div "2022 Tax Returns/Transcripts for Mr. Owens" at bounding box center [326, 303] width 240 height 11
copy span "2022 Tax Returns/Transcripts for Mr. Owens"
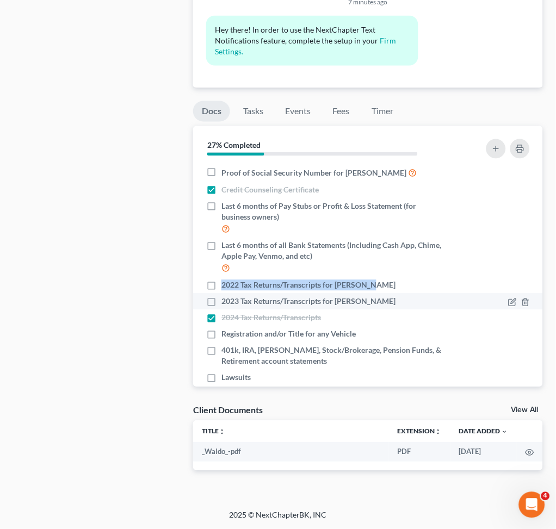
scroll to position [35, 0]
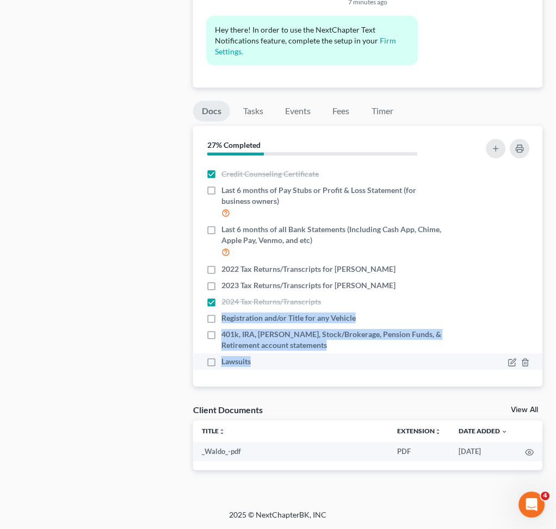
drag, startPoint x: 221, startPoint y: 316, endPoint x: 311, endPoint y: 359, distance: 99.9
click at [311, 359] on ul "Proof of ID (Driver's License) Proof of Social Security Number for Ms. McKinnon…" at bounding box center [368, 250] width 332 height 240
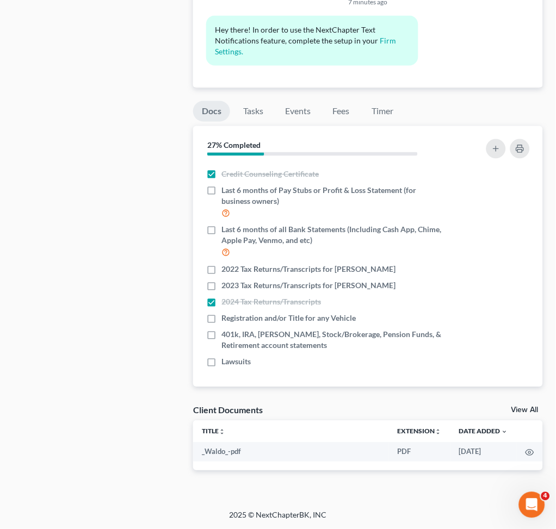
drag, startPoint x: 278, startPoint y: 339, endPoint x: 159, endPoint y: 345, distance: 119.2
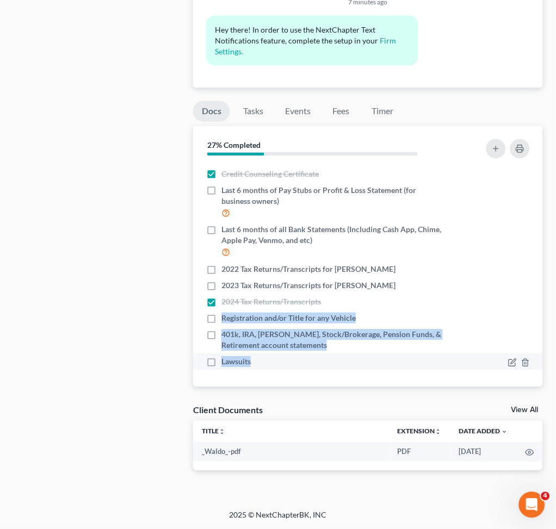
drag, startPoint x: 222, startPoint y: 316, endPoint x: 335, endPoint y: 369, distance: 125.0
click at [335, 369] on ul "Proof of ID (Driver's License) Proof of Social Security Number for Ms. McKinnon…" at bounding box center [368, 250] width 332 height 240
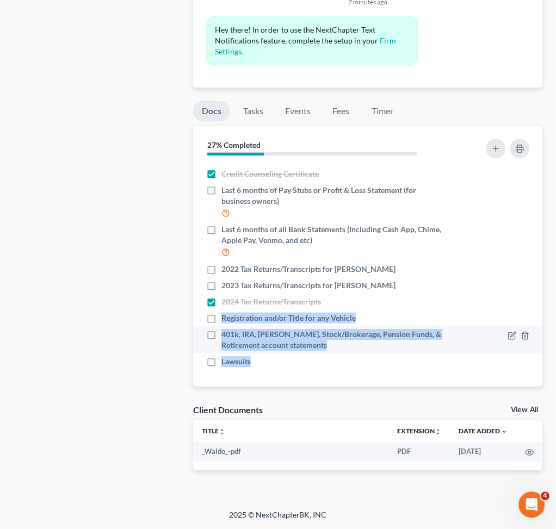
copy ul "Registration and/or Title for any Vehicle 401k, IRA, ROTH IRA, Stock/Brokerage,…"
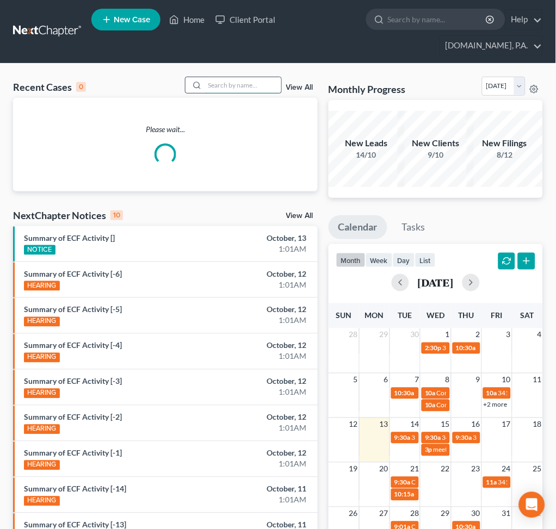
click at [232, 85] on input "search" at bounding box center [243, 85] width 76 height 16
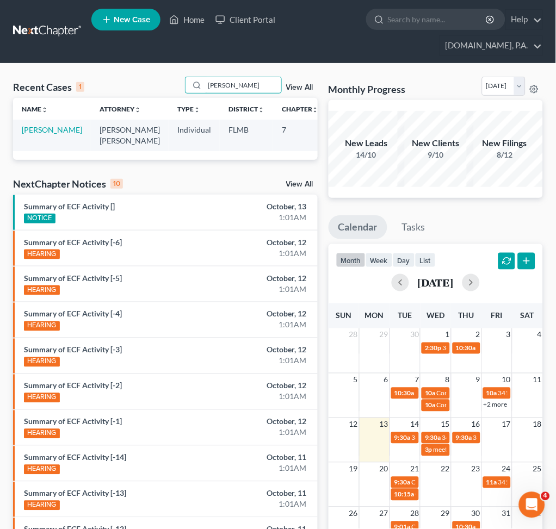
type input "sheldon"
click at [27, 134] on link "[PERSON_NAME]" at bounding box center [52, 129] width 60 height 9
select select "2"
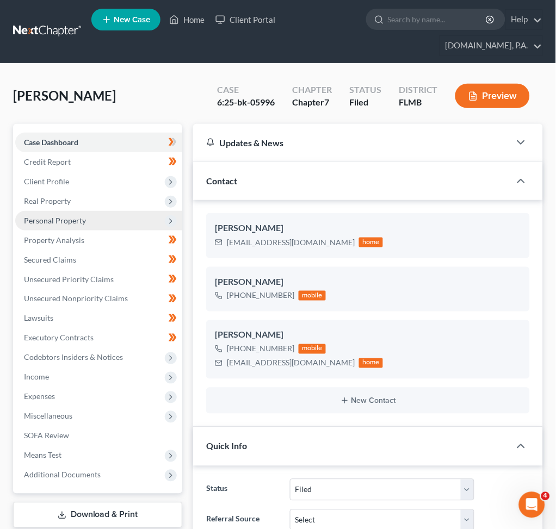
click at [97, 217] on span "Personal Property" at bounding box center [98, 221] width 167 height 20
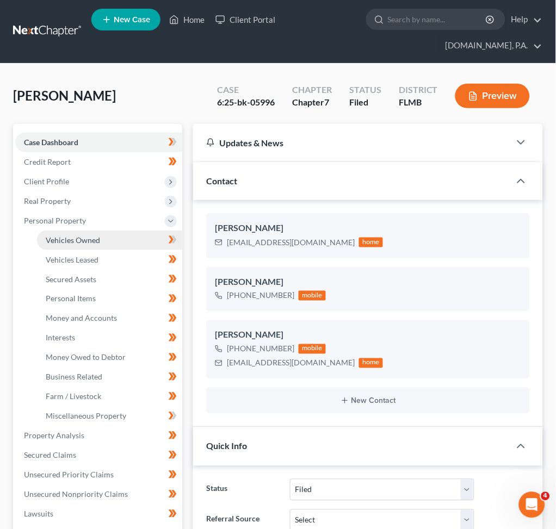
click at [87, 241] on span "Vehicles Owned" at bounding box center [73, 239] width 54 height 9
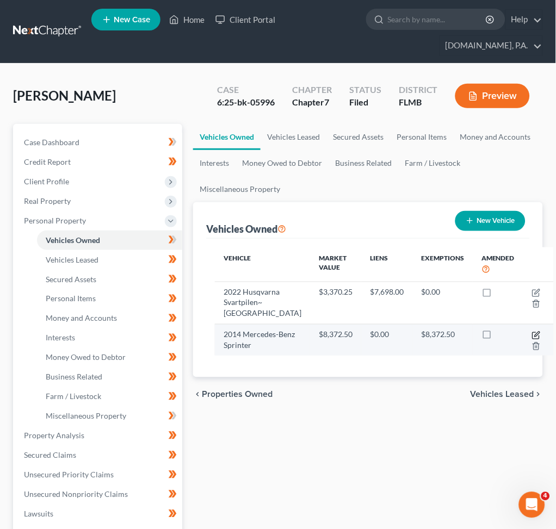
click at [535, 332] on icon "button" at bounding box center [537, 334] width 5 height 5
select select "0"
select select "12"
select select "3"
select select "0"
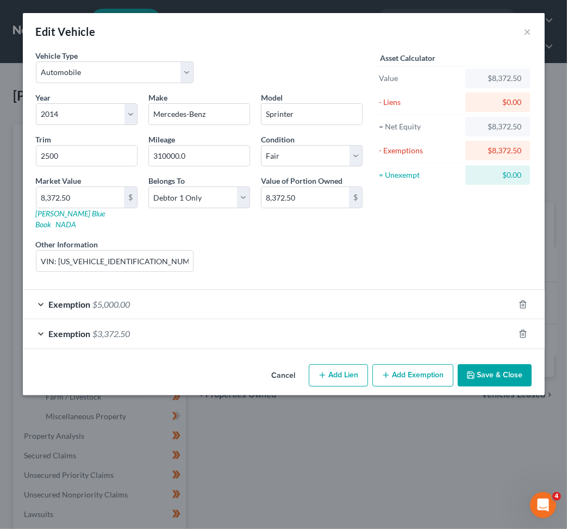
click at [418, 236] on div "Asset Calculator Value $8,372.50 - Liens $0.00 = Net Equity $8,372.50 - Exempti…" at bounding box center [452, 165] width 169 height 230
click at [445, 241] on div "Asset Calculator Value $8,372.50 - Liens $0.00 = Net Equity $8,372.50 - Exempti…" at bounding box center [452, 165] width 169 height 230
click at [527, 29] on button "×" at bounding box center [528, 31] width 8 height 13
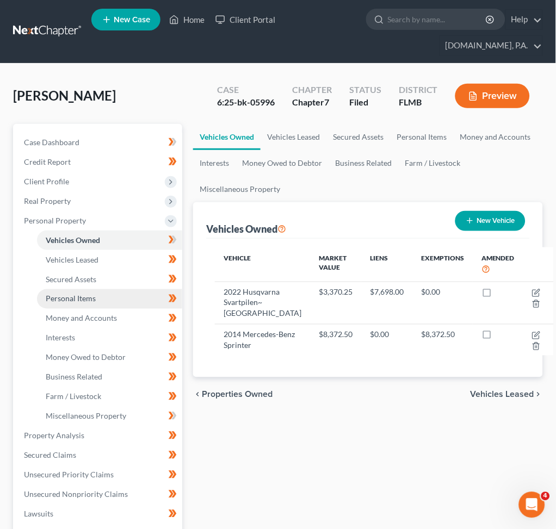
click at [93, 297] on span "Personal Items" at bounding box center [71, 298] width 50 height 9
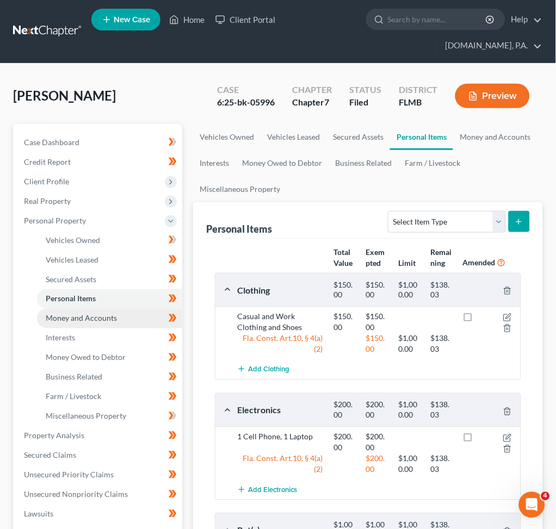
click at [96, 317] on span "Money and Accounts" at bounding box center [81, 318] width 71 height 9
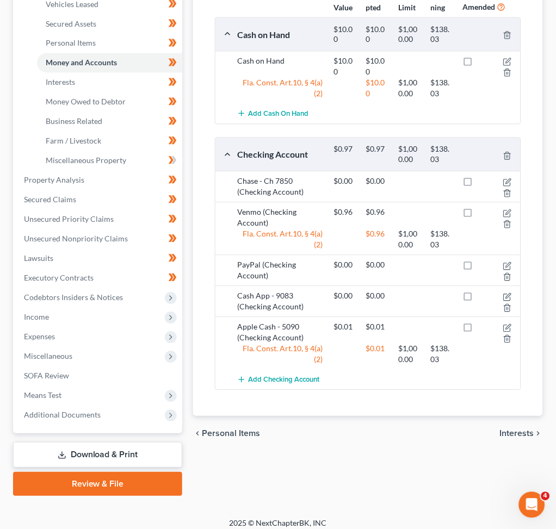
scroll to position [263, 0]
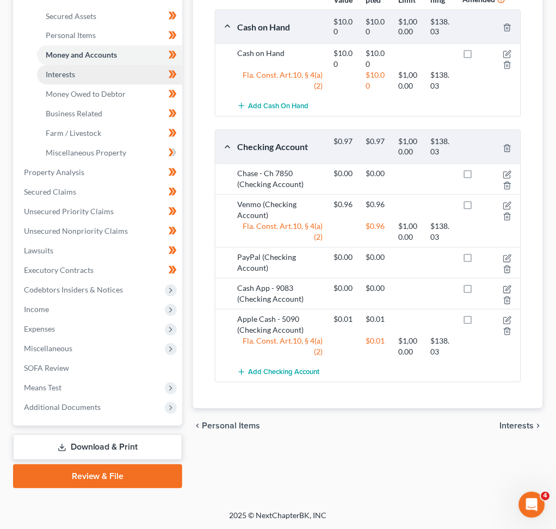
click at [77, 73] on link "Interests" at bounding box center [109, 75] width 145 height 20
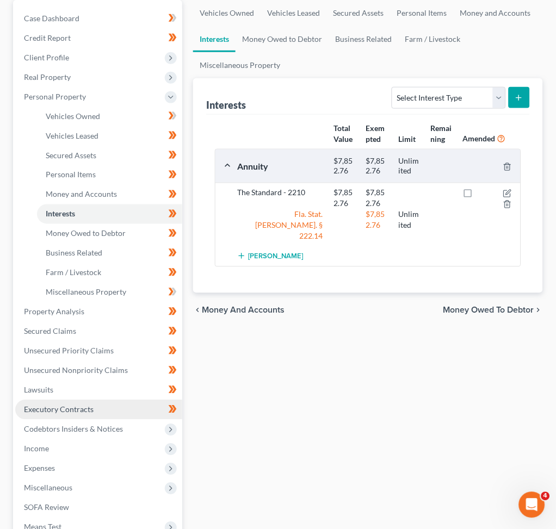
scroll to position [145, 0]
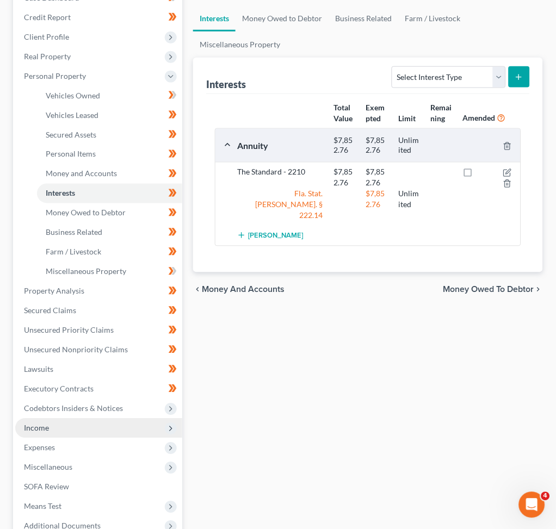
click at [59, 421] on span "Income" at bounding box center [98, 429] width 167 height 20
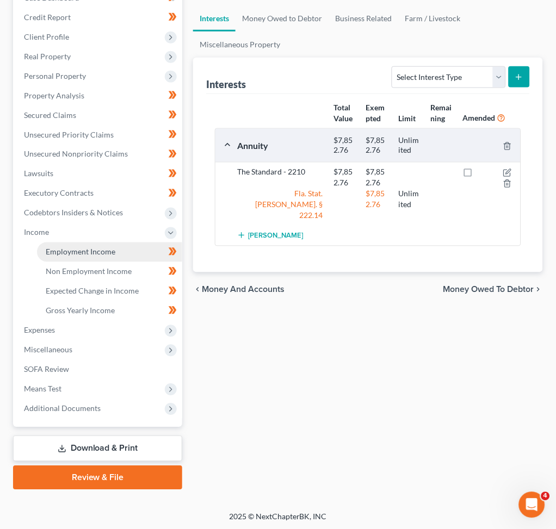
click at [94, 251] on span "Employment Income" at bounding box center [81, 251] width 70 height 9
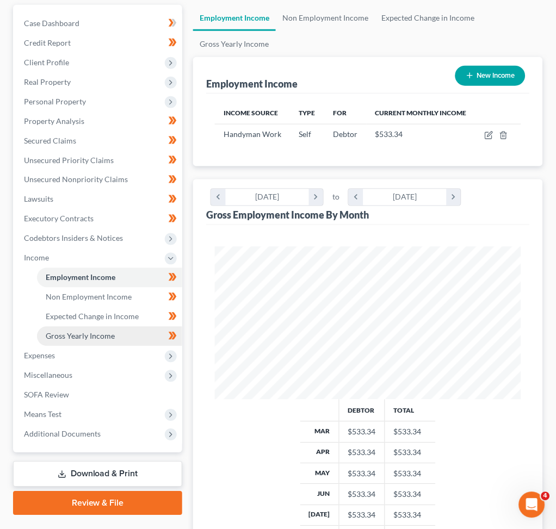
scroll to position [145, 0]
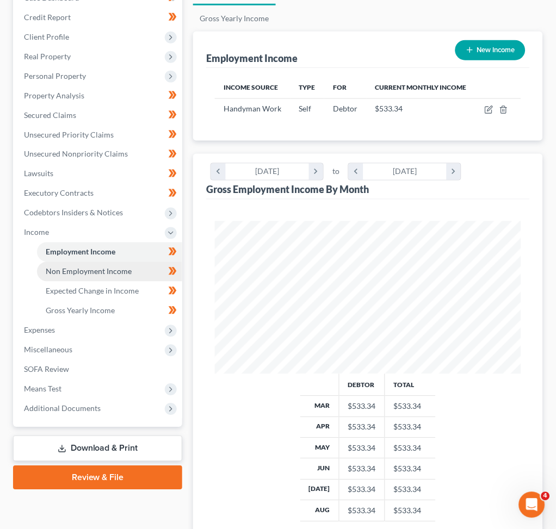
click at [89, 272] on span "Non Employment Income" at bounding box center [89, 271] width 86 height 9
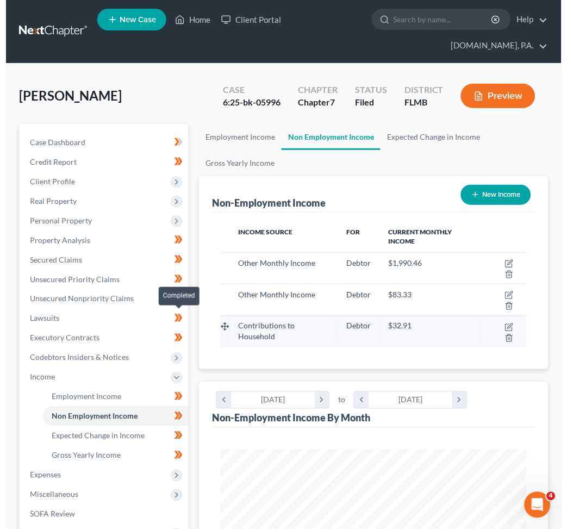
scroll to position [153, 327]
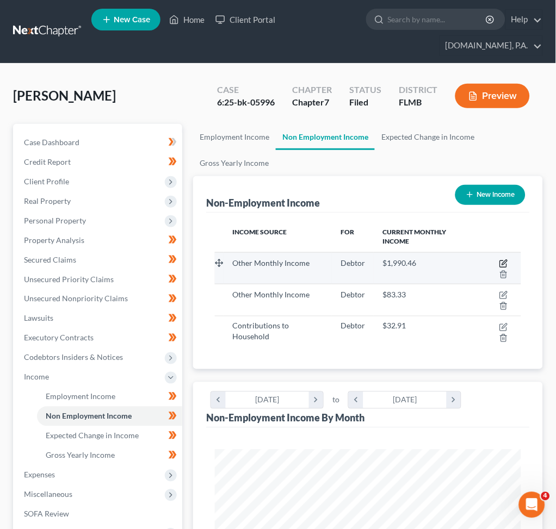
click at [505, 260] on icon "button" at bounding box center [503, 263] width 9 height 9
select select "13"
select select "0"
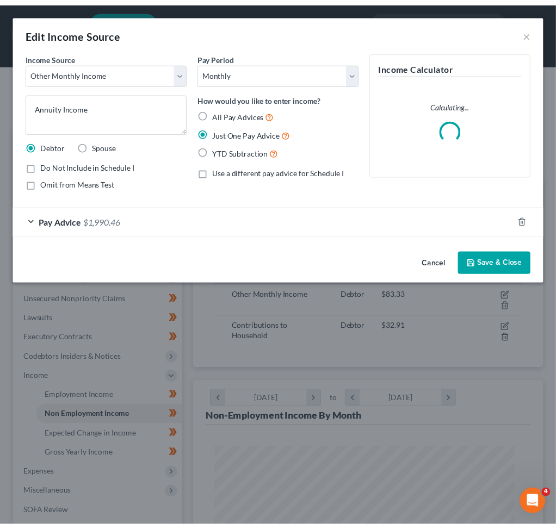
scroll to position [157, 335]
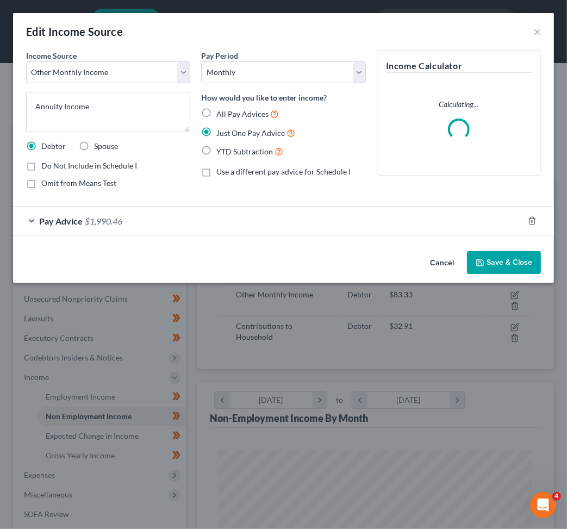
click at [149, 217] on div "Pay Advice $1,990.46" at bounding box center [268, 221] width 510 height 29
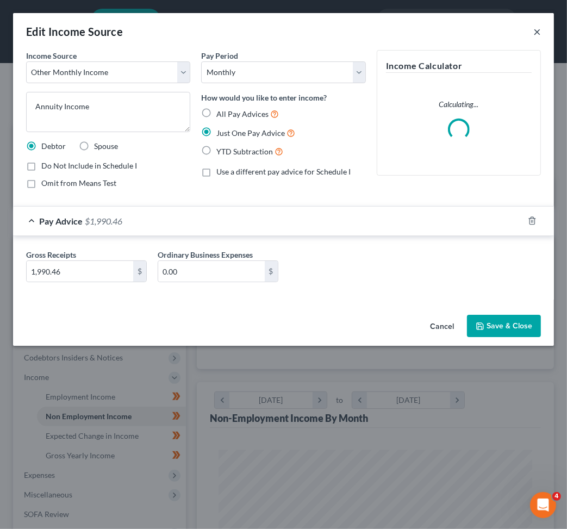
click at [534, 31] on button "×" at bounding box center [537, 31] width 8 height 13
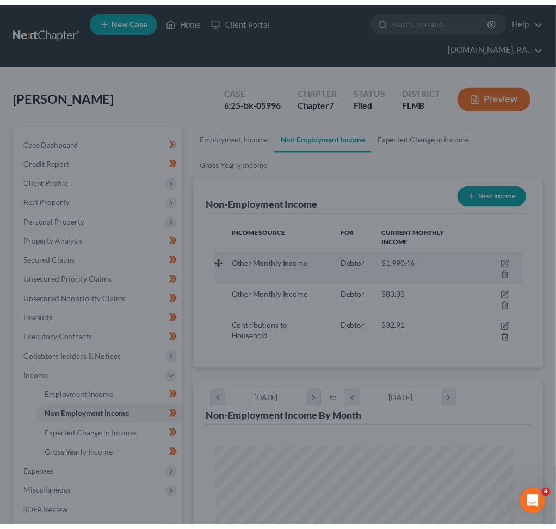
scroll to position [543471, 543295]
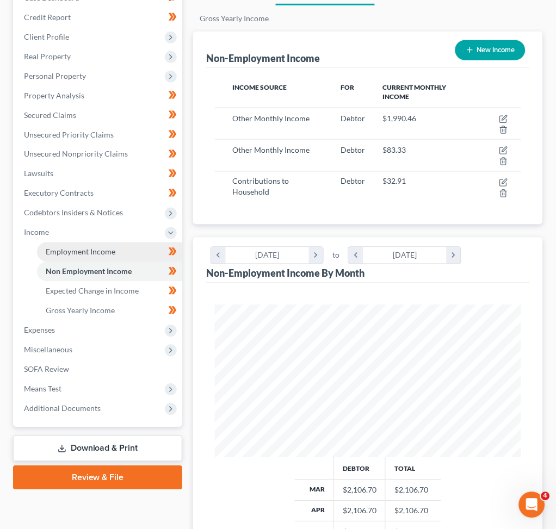
click at [66, 251] on span "Employment Income" at bounding box center [81, 251] width 70 height 9
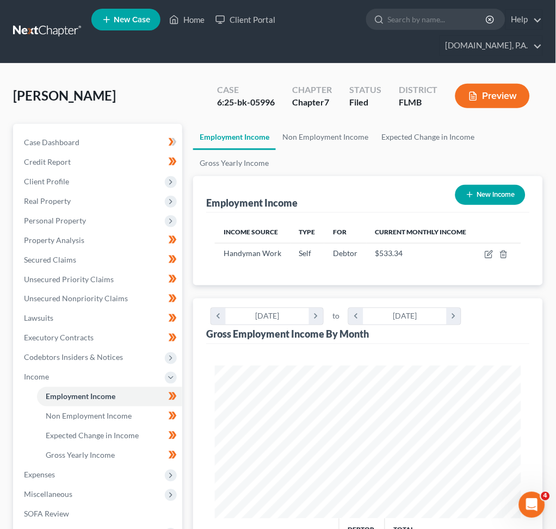
scroll to position [72, 0]
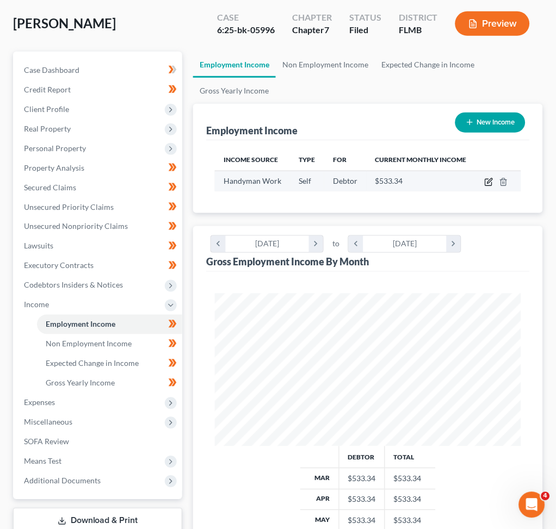
click at [488, 181] on icon "button" at bounding box center [489, 180] width 5 height 5
select select "1"
select select "0"
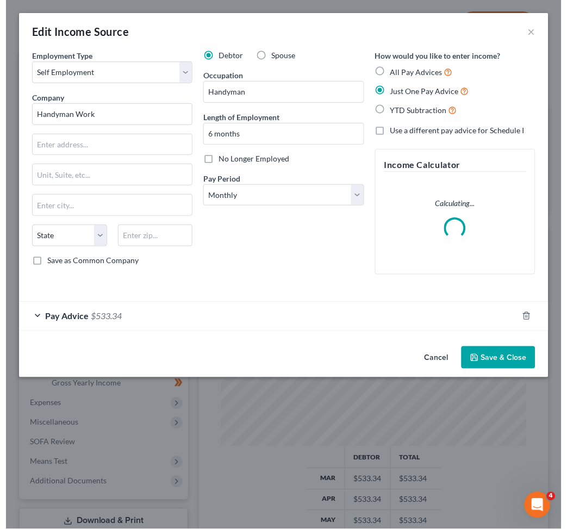
scroll to position [157, 335]
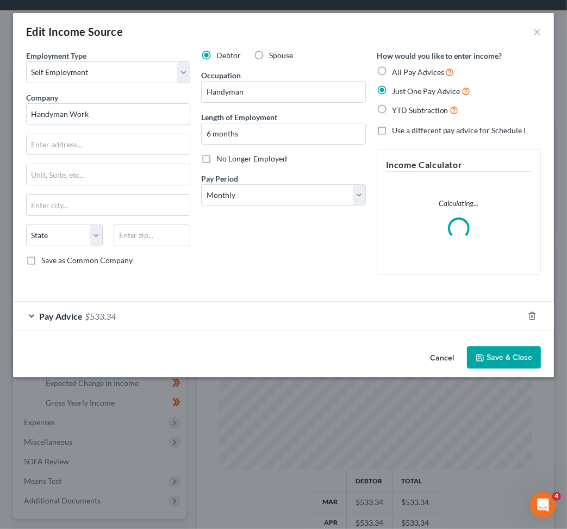
click at [135, 318] on div "Pay Advice $533.34" at bounding box center [268, 316] width 510 height 29
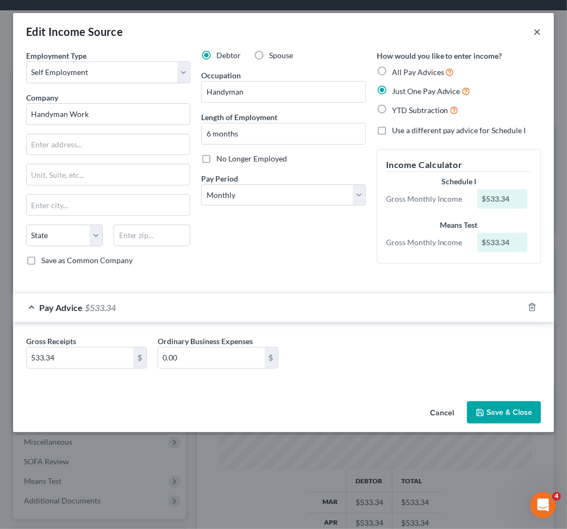
click at [534, 30] on button "×" at bounding box center [537, 31] width 8 height 13
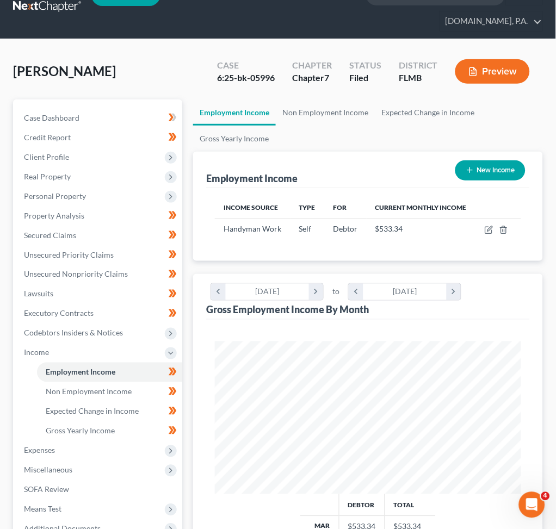
scroll to position [0, 0]
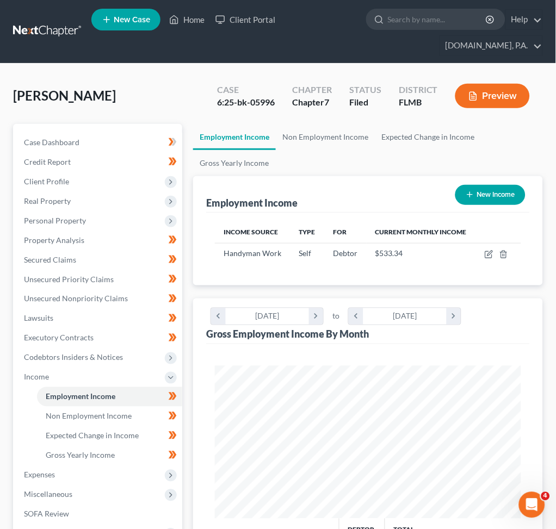
drag, startPoint x: 59, startPoint y: 27, endPoint x: 68, endPoint y: 33, distance: 11.3
click at [61, 27] on link at bounding box center [48, 32] width 70 height 20
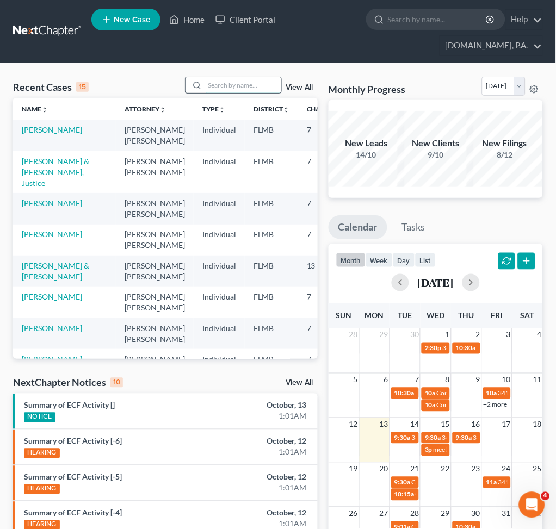
click at [212, 83] on input "search" at bounding box center [243, 85] width 76 height 16
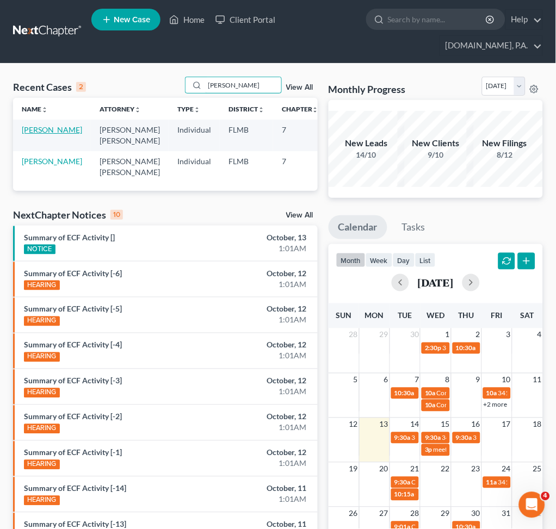
type input "[PERSON_NAME]"
click at [42, 134] on link "[PERSON_NAME]" at bounding box center [52, 129] width 60 height 9
select select "2"
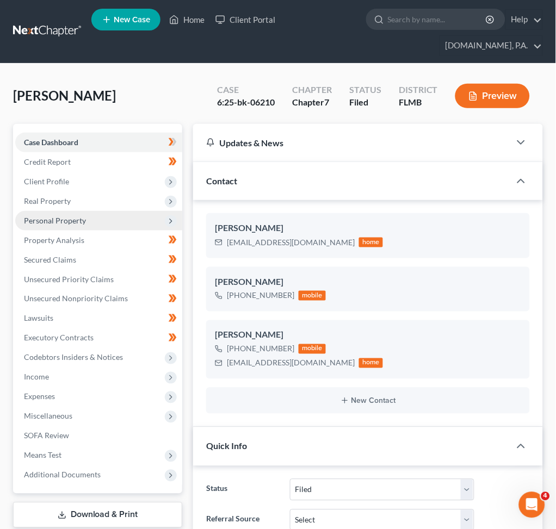
click at [88, 214] on span "Personal Property" at bounding box center [98, 221] width 167 height 20
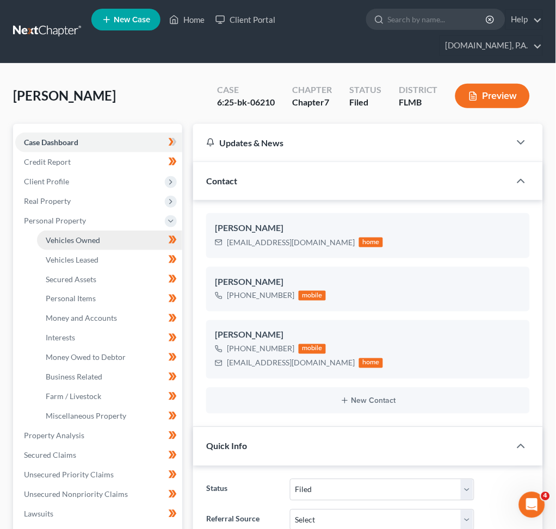
click at [87, 236] on span "Vehicles Owned" at bounding box center [73, 239] width 54 height 9
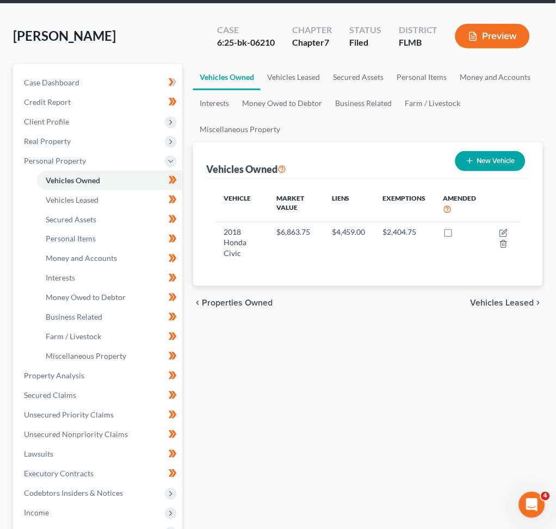
scroll to position [72, 0]
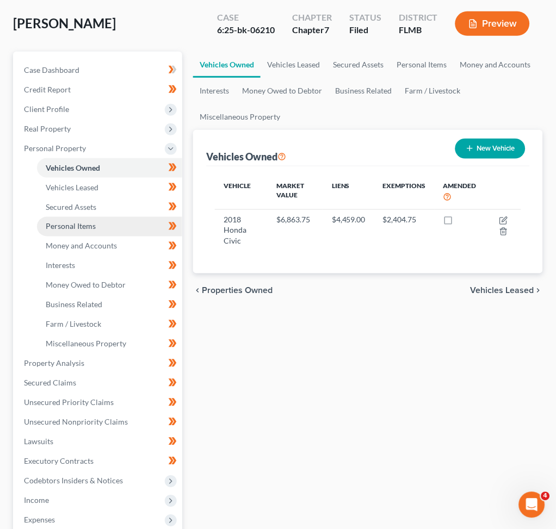
click at [88, 227] on span "Personal Items" at bounding box center [71, 226] width 50 height 9
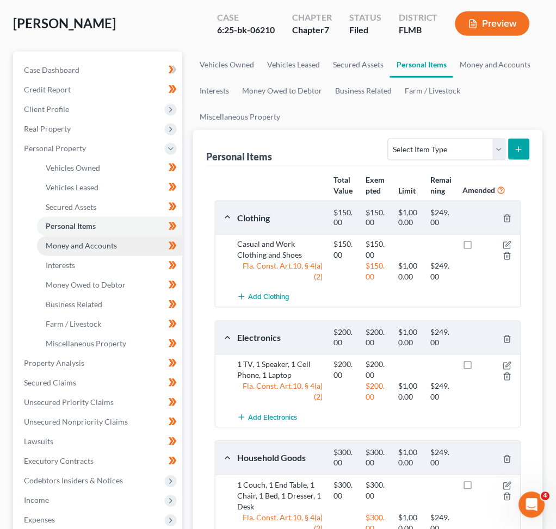
click at [90, 241] on span "Money and Accounts" at bounding box center [81, 245] width 71 height 9
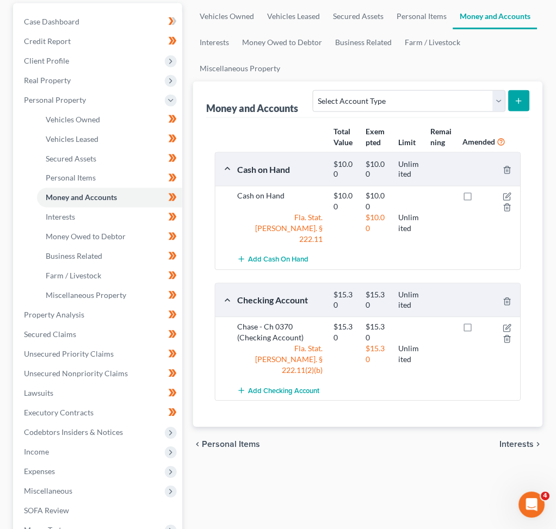
scroll to position [145, 0]
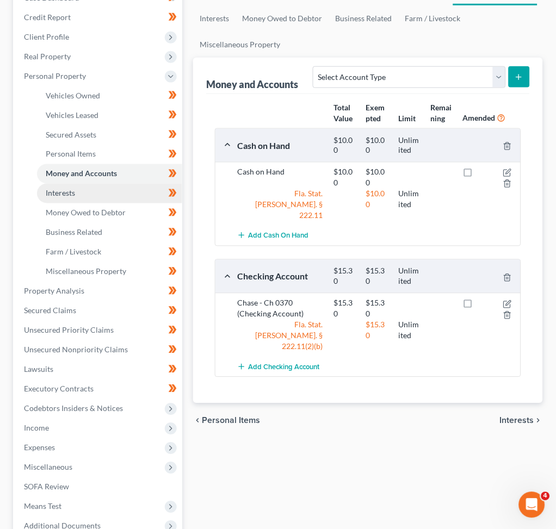
click at [77, 196] on link "Interests" at bounding box center [109, 194] width 145 height 20
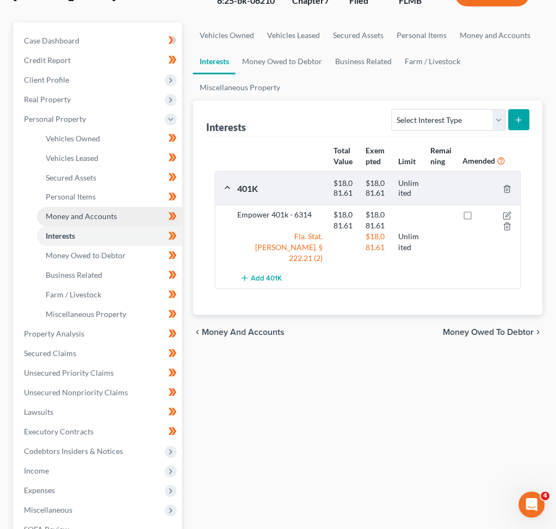
scroll to position [263, 0]
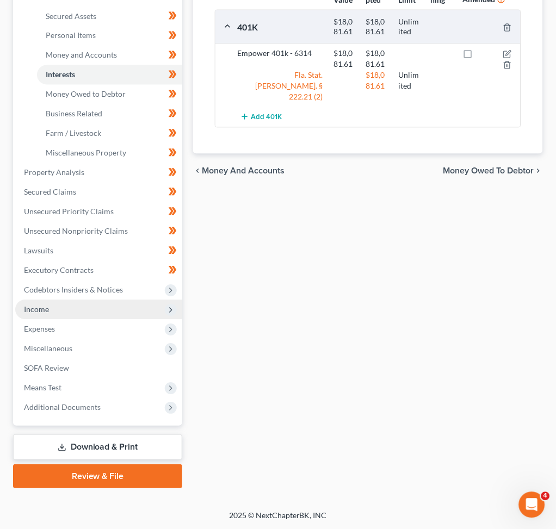
click at [86, 311] on span "Income" at bounding box center [98, 310] width 167 height 20
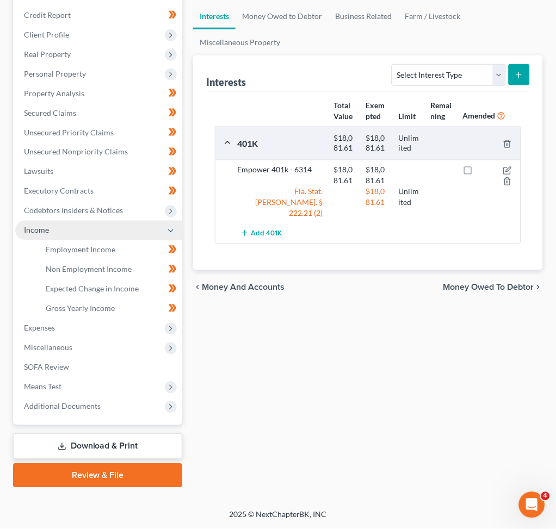
scroll to position [145, 0]
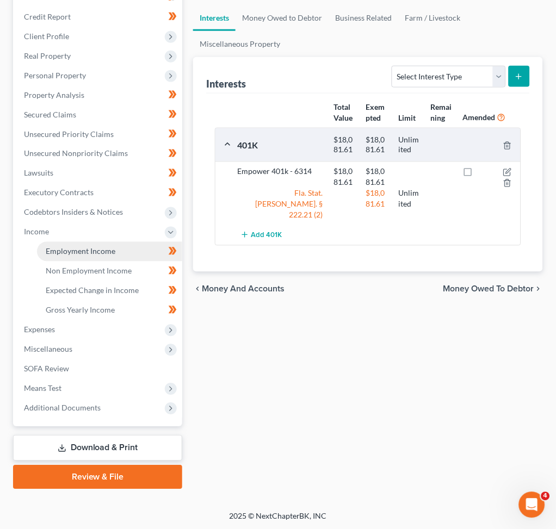
click at [77, 254] on span "Employment Income" at bounding box center [81, 251] width 70 height 9
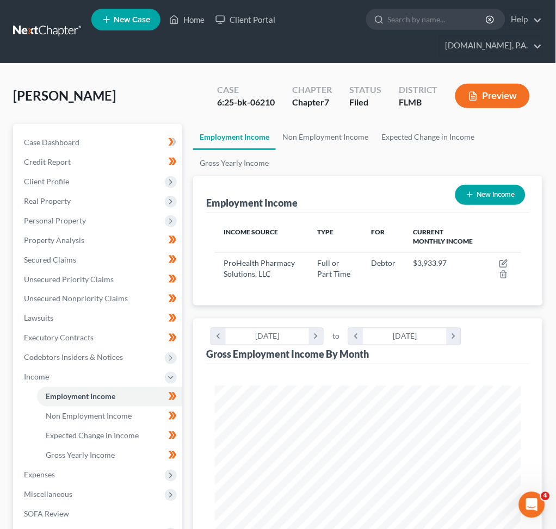
scroll to position [153, 327]
click at [94, 414] on span "Non Employment Income" at bounding box center [89, 416] width 86 height 9
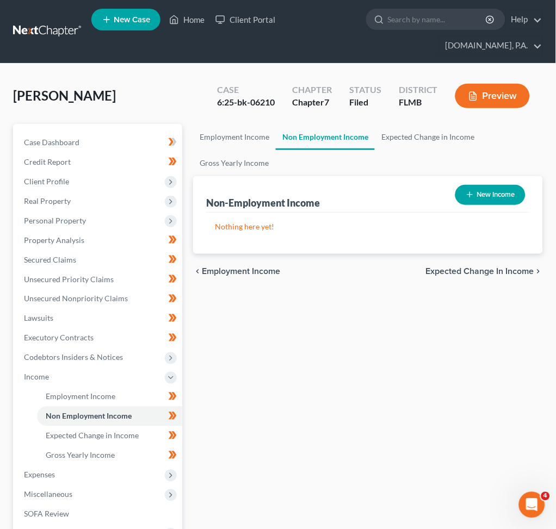
click at [24, 26] on link at bounding box center [48, 32] width 70 height 20
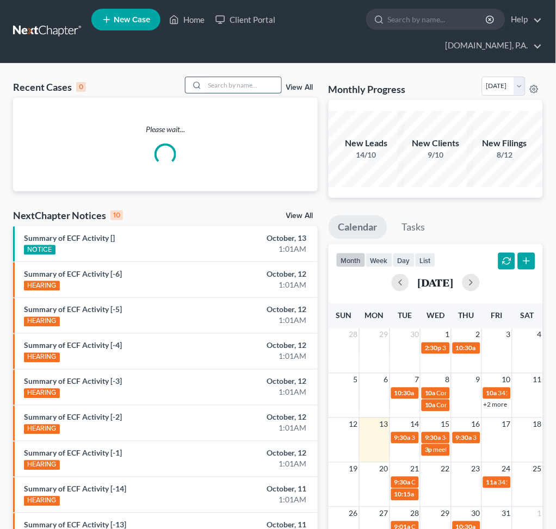
click at [216, 86] on input "search" at bounding box center [243, 85] width 76 height 16
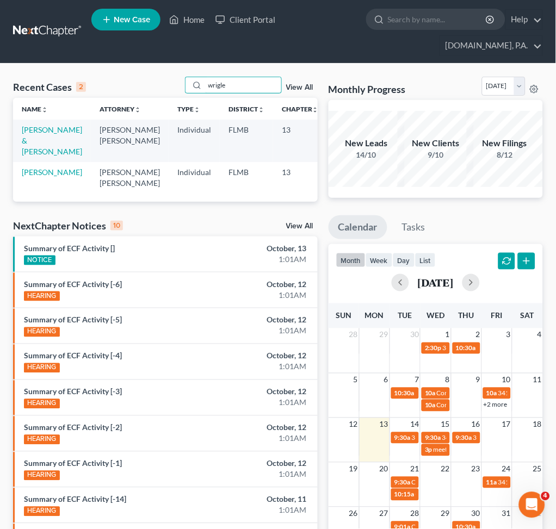
type input "wrigle"
click at [35, 150] on link "[PERSON_NAME] & [PERSON_NAME]" at bounding box center [52, 140] width 60 height 31
select select "2"
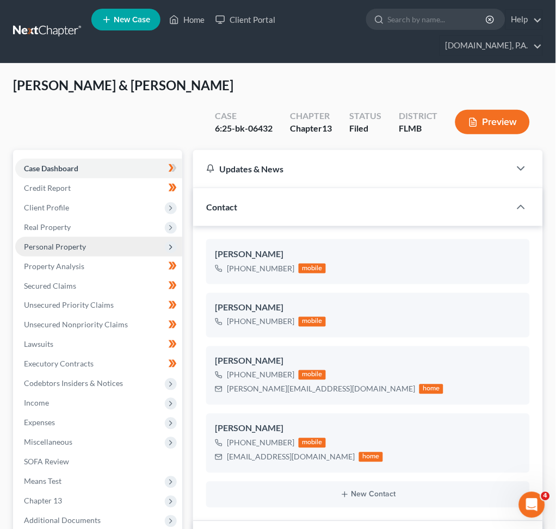
click at [70, 242] on span "Personal Property" at bounding box center [55, 246] width 62 height 9
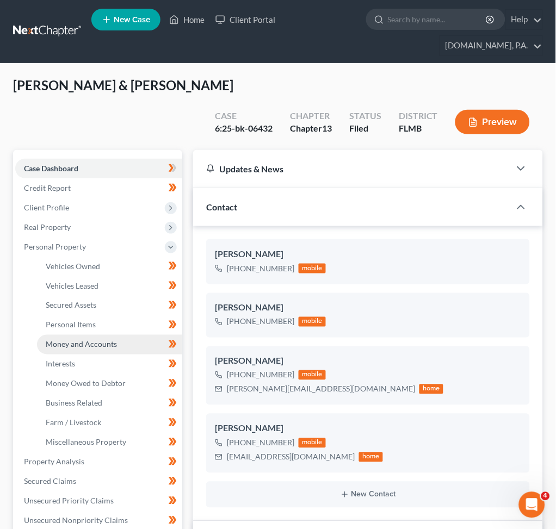
click at [79, 340] on span "Money and Accounts" at bounding box center [81, 344] width 71 height 9
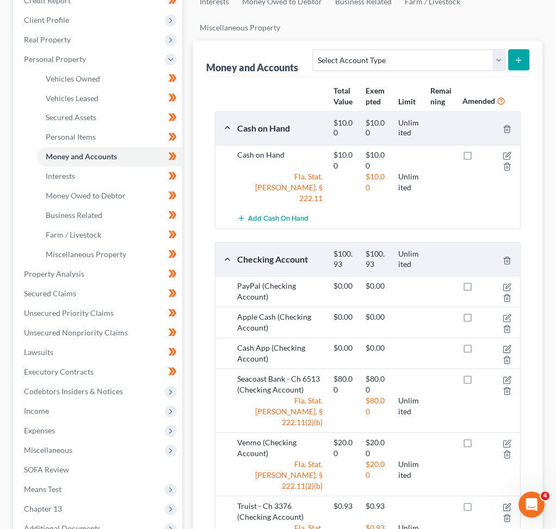
scroll to position [290, 0]
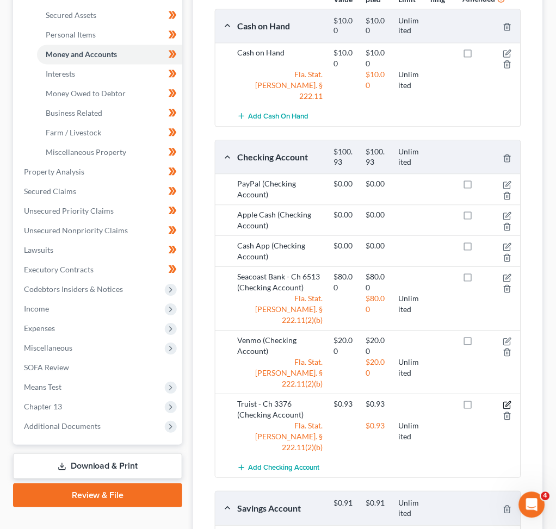
click at [508, 402] on icon "button" at bounding box center [508, 404] width 5 height 5
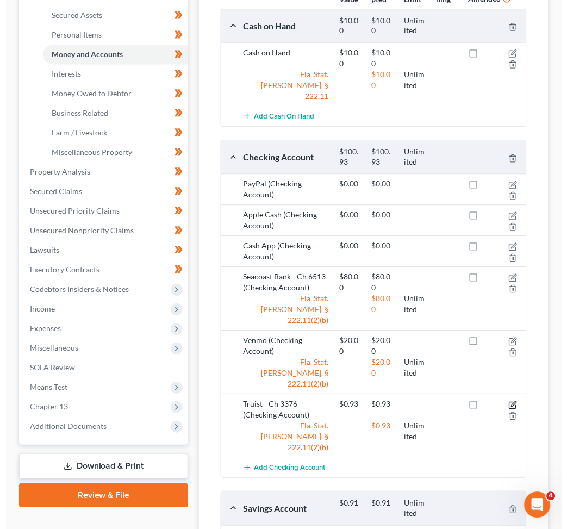
scroll to position [271, 0]
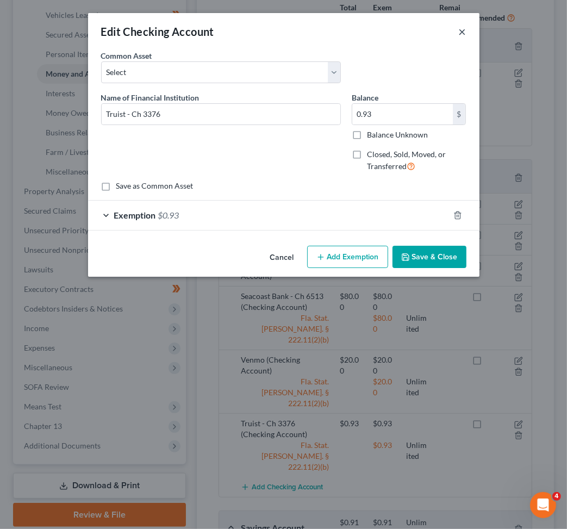
click at [459, 31] on button "×" at bounding box center [463, 31] width 8 height 13
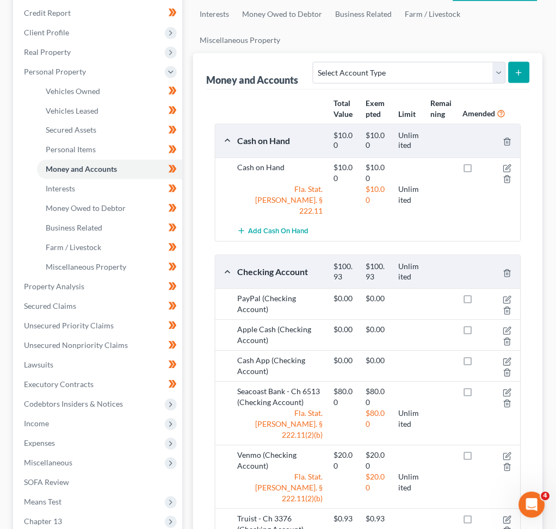
scroll to position [175, 0]
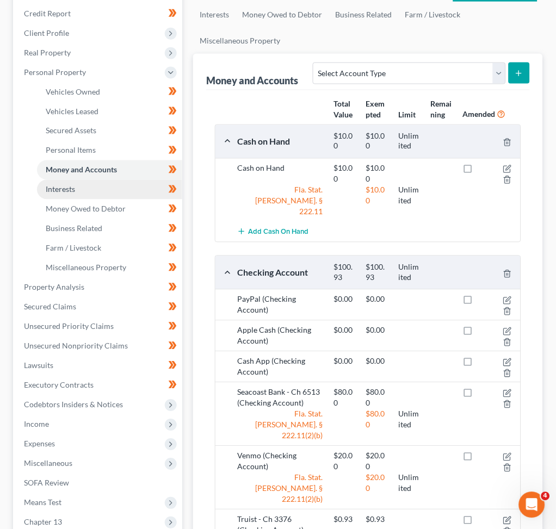
click at [73, 185] on span "Interests" at bounding box center [60, 189] width 29 height 9
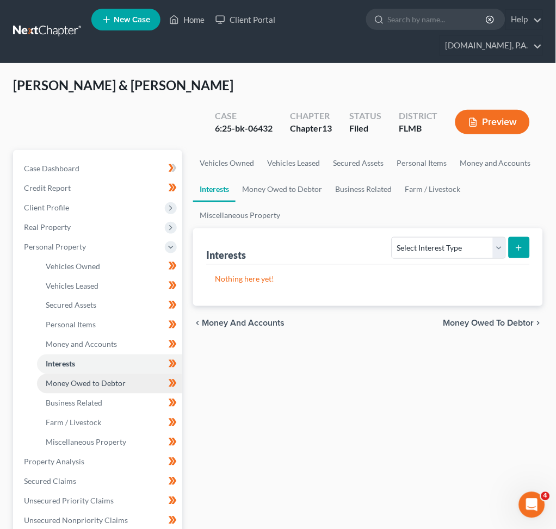
click at [72, 379] on span "Money Owed to Debtor" at bounding box center [86, 383] width 80 height 9
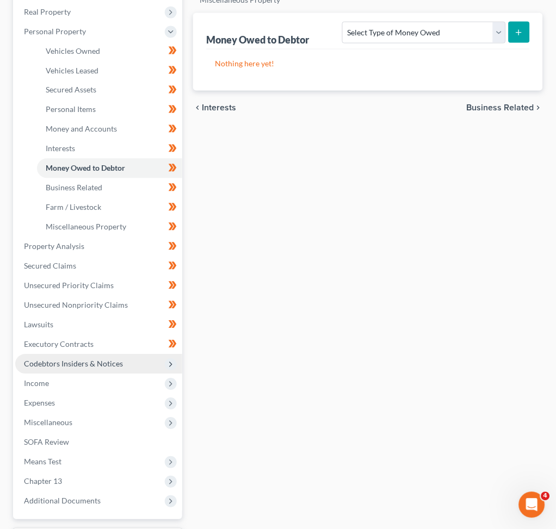
scroll to position [217, 0]
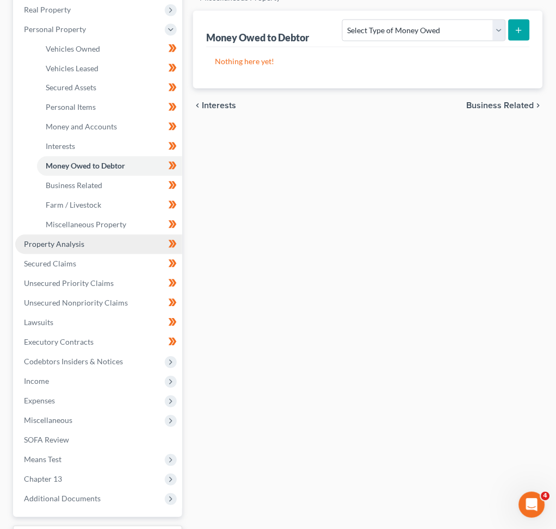
drag, startPoint x: 68, startPoint y: 214, endPoint x: 86, endPoint y: 231, distance: 24.6
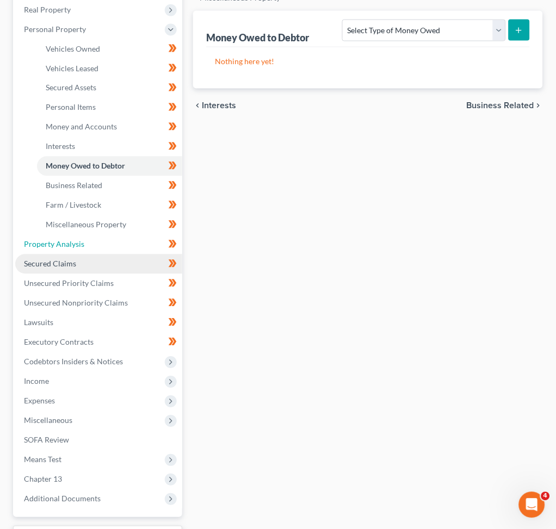
click at [68, 240] on span "Property Analysis" at bounding box center [54, 244] width 60 height 9
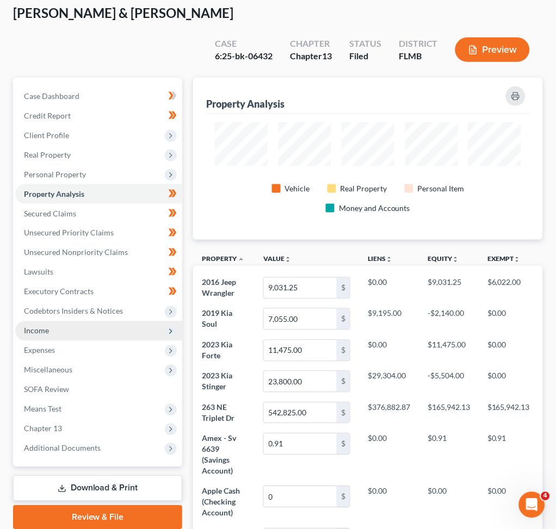
click at [61, 321] on span "Income" at bounding box center [98, 331] width 167 height 20
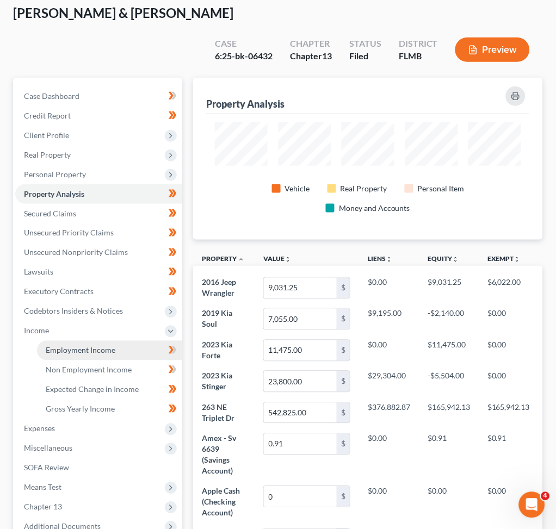
click at [94, 346] on span "Employment Income" at bounding box center [81, 350] width 70 height 9
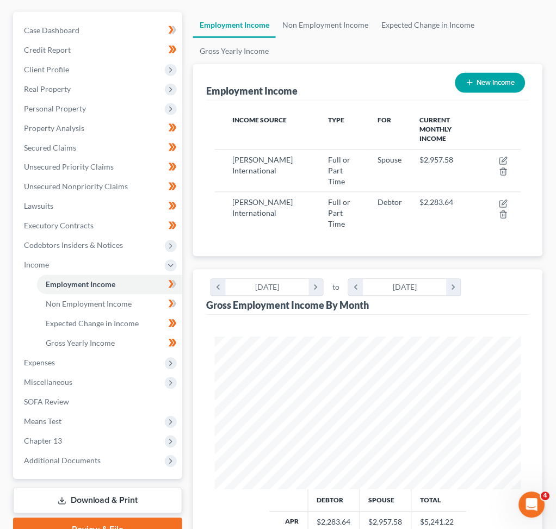
scroll to position [145, 0]
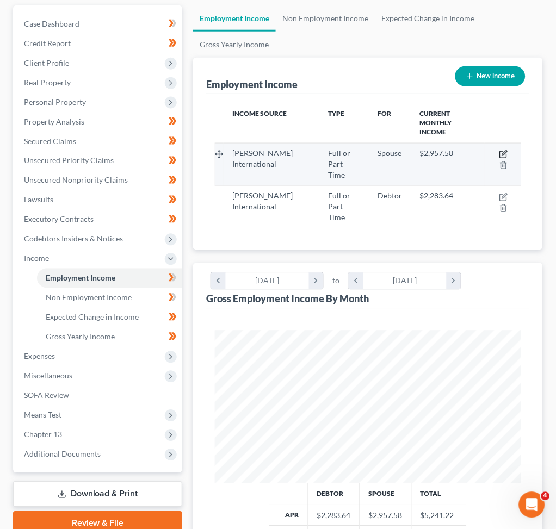
click at [501, 152] on icon "button" at bounding box center [503, 155] width 7 height 7
select select "0"
select select "9"
select select "0"
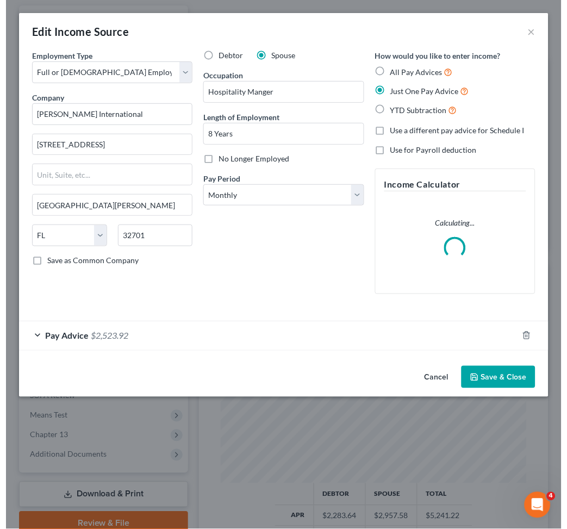
scroll to position [543467, 543288]
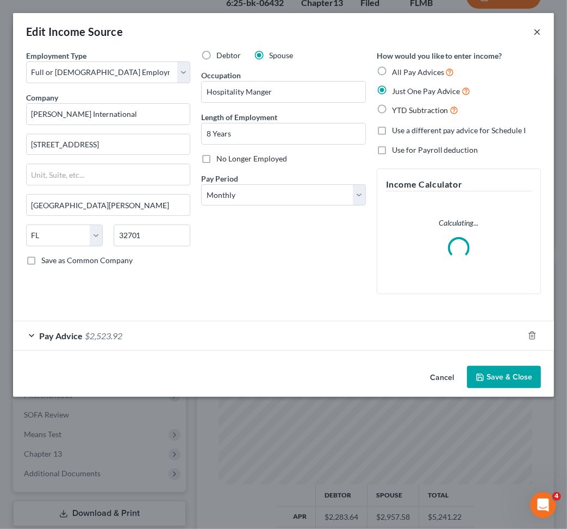
click at [534, 27] on button "×" at bounding box center [537, 31] width 8 height 13
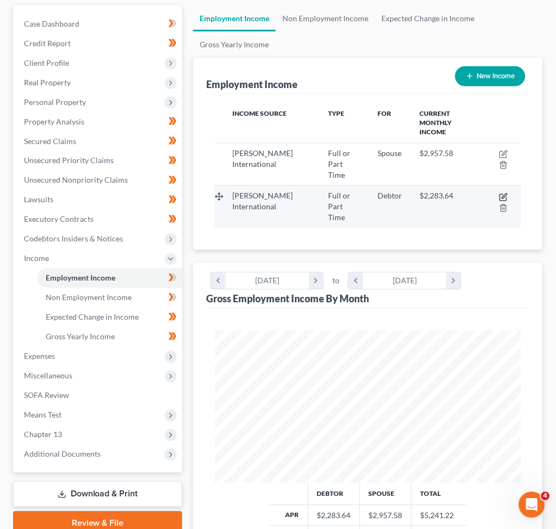
click at [503, 194] on icon "button" at bounding box center [504, 196] width 5 height 5
select select "0"
select select "9"
select select "0"
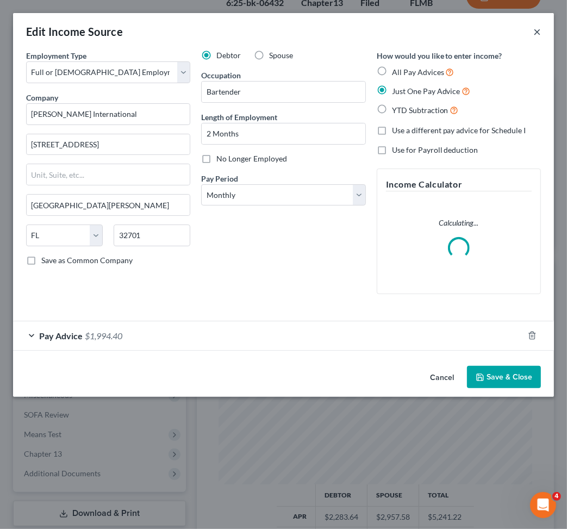
click at [536, 29] on button "×" at bounding box center [537, 31] width 8 height 13
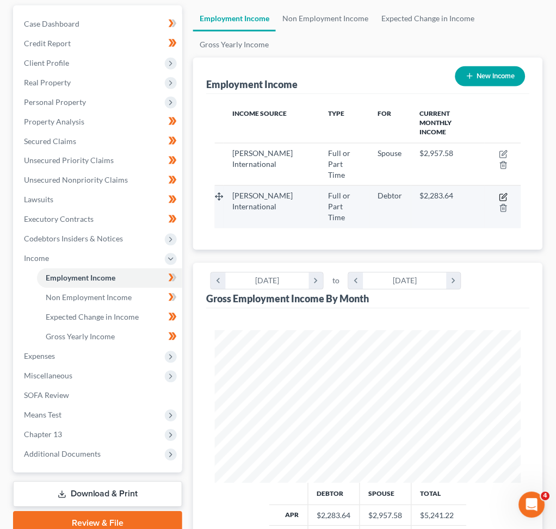
click at [500, 194] on icon "button" at bounding box center [503, 197] width 7 height 7
select select "0"
select select "9"
select select "0"
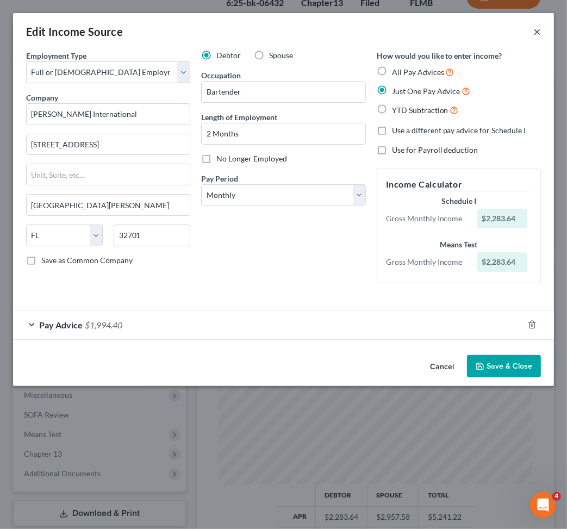
click at [538, 28] on button "×" at bounding box center [537, 31] width 8 height 13
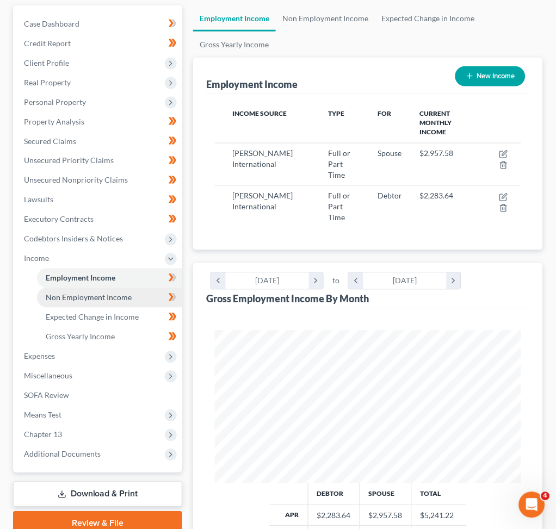
click at [108, 293] on span "Non Employment Income" at bounding box center [89, 297] width 86 height 9
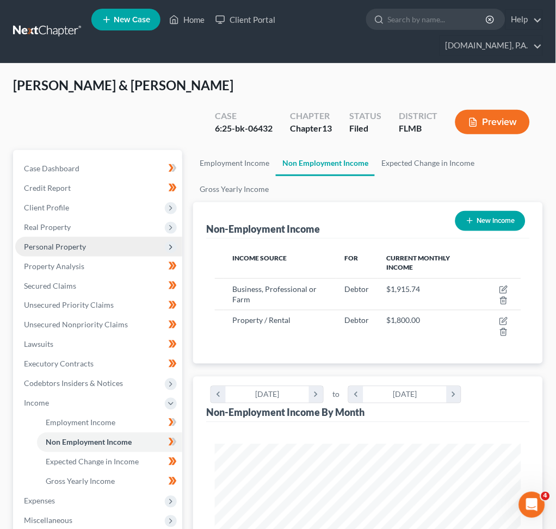
click at [94, 237] on span "Personal Property" at bounding box center [98, 247] width 167 height 20
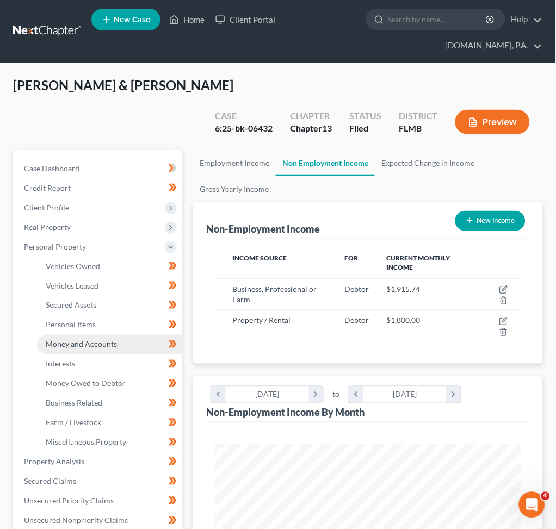
click at [107, 340] on span "Money and Accounts" at bounding box center [81, 344] width 71 height 9
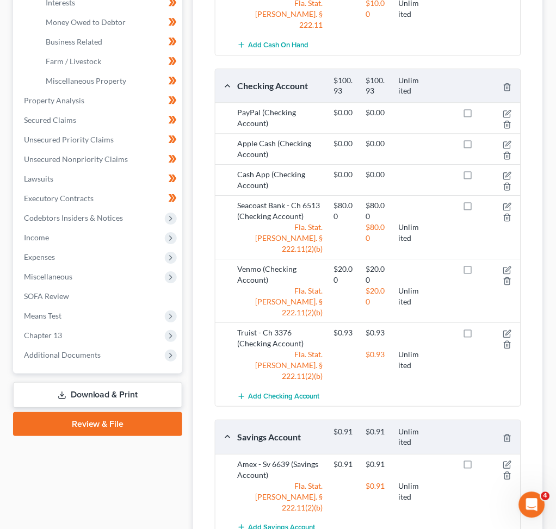
scroll to position [362, 0]
click at [507, 462] on icon "button" at bounding box center [506, 465] width 7 height 7
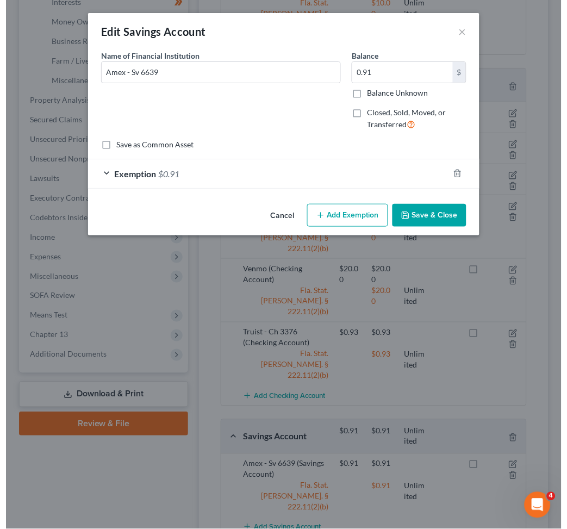
scroll to position [342, 0]
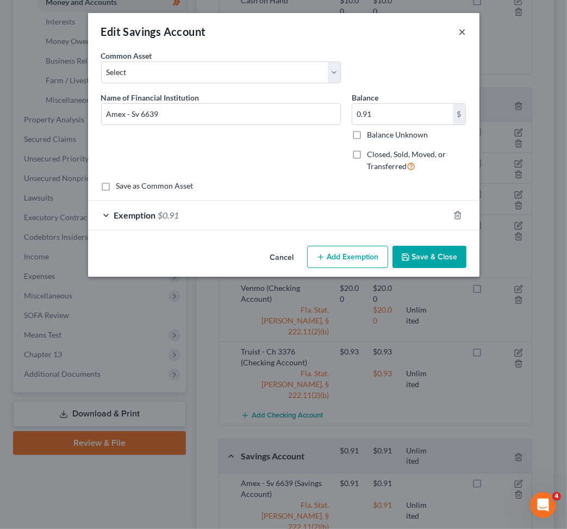
click at [464, 33] on button "×" at bounding box center [463, 31] width 8 height 13
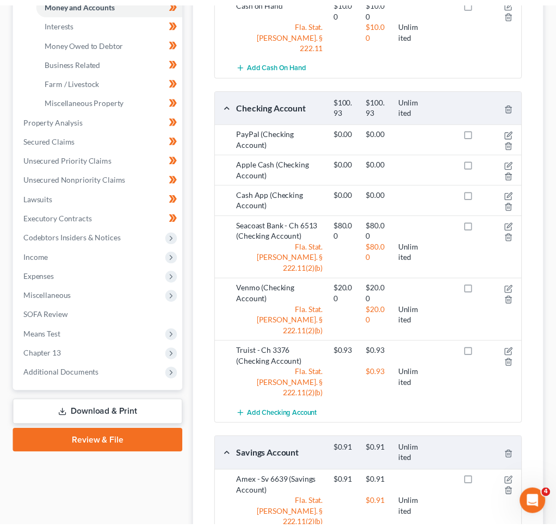
scroll to position [362, 0]
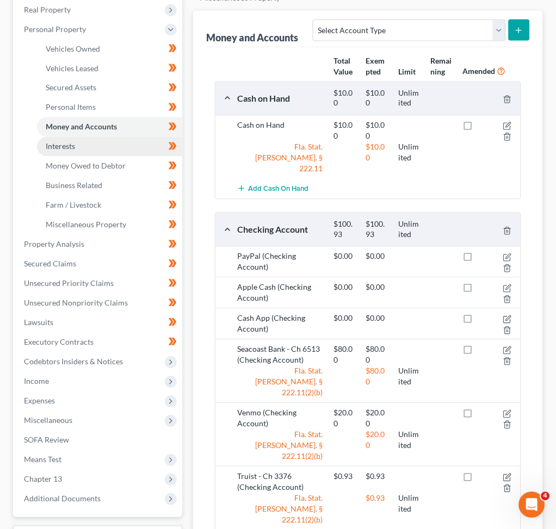
click at [86, 137] on link "Interests" at bounding box center [109, 147] width 145 height 20
